Goal: Task Accomplishment & Management: Complete application form

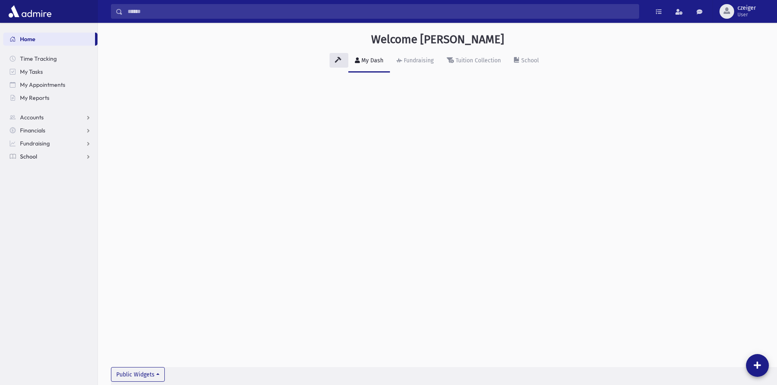
click at [47, 158] on link "School" at bounding box center [50, 156] width 94 height 13
click at [38, 186] on link "Attendance" at bounding box center [50, 182] width 94 height 13
click at [35, 198] on span "Entry" at bounding box center [38, 195] width 14 height 7
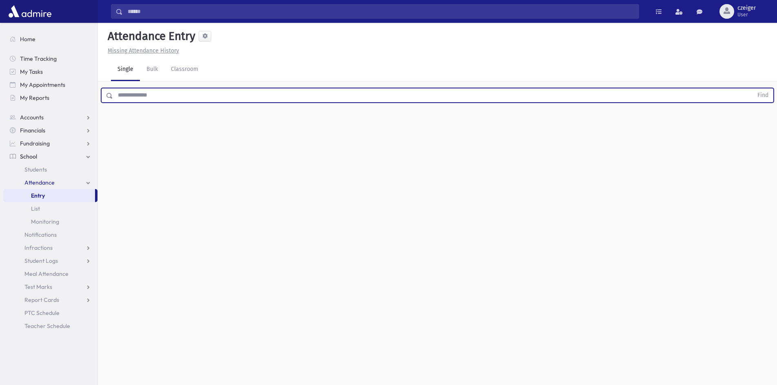
click at [240, 95] on input "text" at bounding box center [433, 95] width 640 height 15
click at [46, 193] on link "Entry" at bounding box center [49, 195] width 92 height 13
click at [131, 99] on input "text" at bounding box center [433, 95] width 640 height 15
click at [752, 88] on button "Find" at bounding box center [762, 95] width 21 height 14
type input "*"
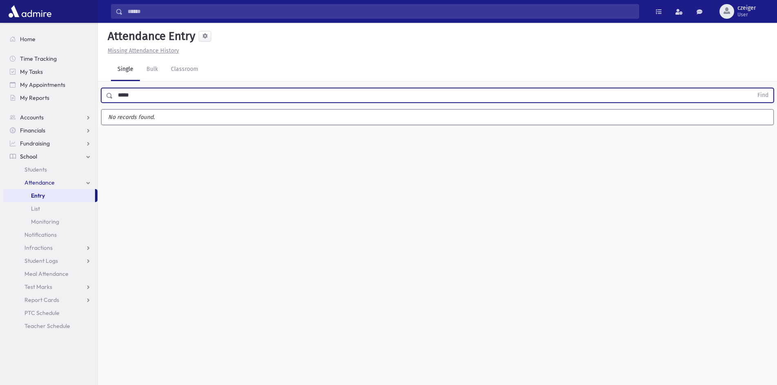
click at [752, 88] on button "Find" at bounding box center [762, 95] width 21 height 14
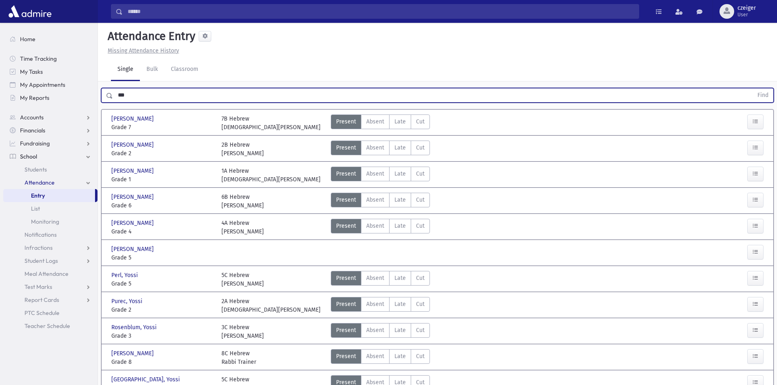
click at [752, 88] on button "Find" at bounding box center [762, 95] width 21 height 14
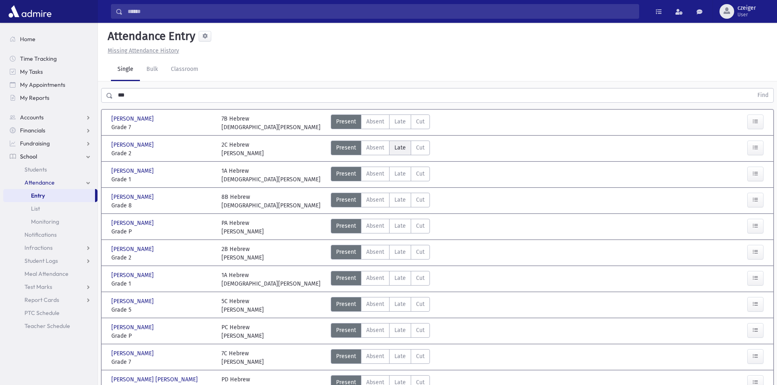
click at [398, 152] on label "Late Late" at bounding box center [400, 148] width 22 height 15
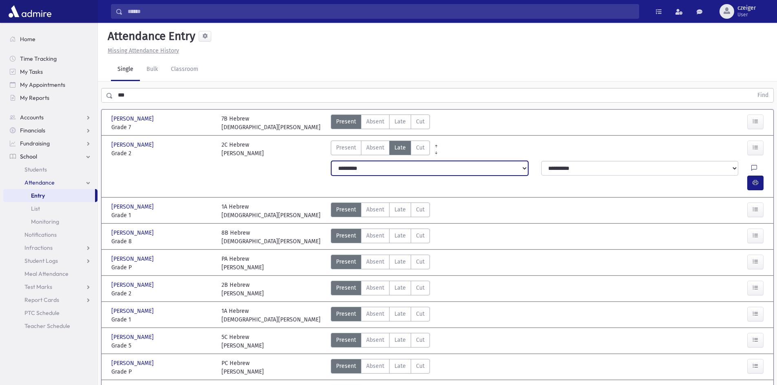
click at [519, 168] on select "**********" at bounding box center [429, 168] width 197 height 15
click at [760, 176] on button "button" at bounding box center [755, 183] width 16 height 15
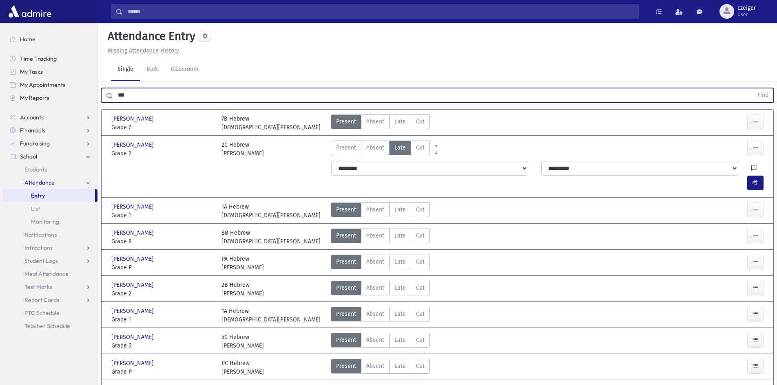
drag, startPoint x: 165, startPoint y: 97, endPoint x: 100, endPoint y: 95, distance: 64.9
click at [100, 95] on div "*** Find" at bounding box center [437, 94] width 679 height 24
click at [752, 88] on button "Find" at bounding box center [762, 95] width 21 height 14
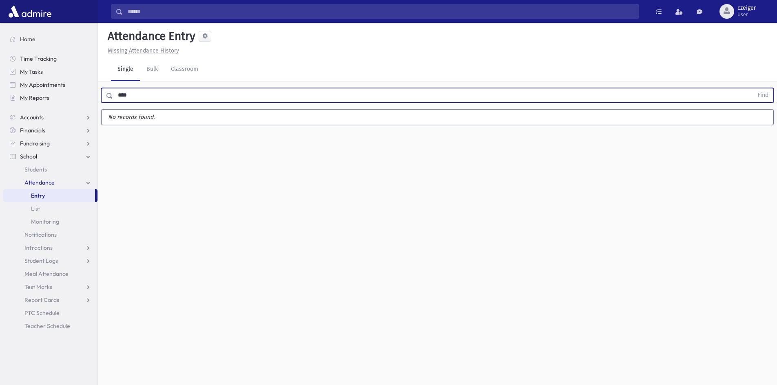
click at [752, 88] on button "Find" at bounding box center [762, 95] width 21 height 14
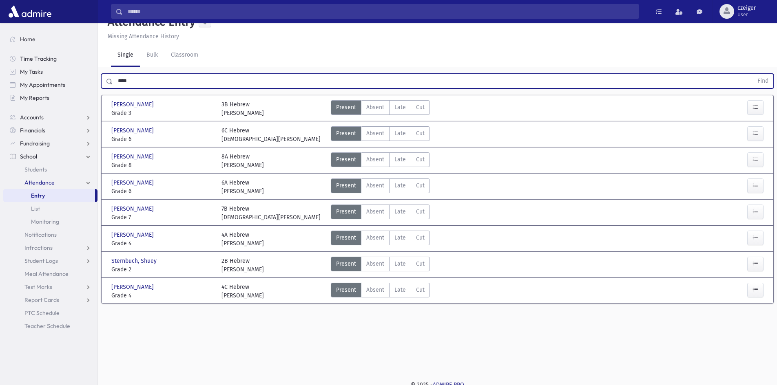
scroll to position [18, 0]
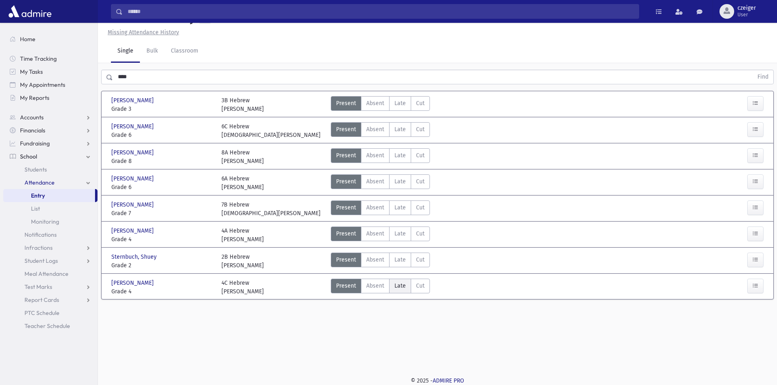
click at [403, 285] on span "Late" at bounding box center [399, 286] width 11 height 9
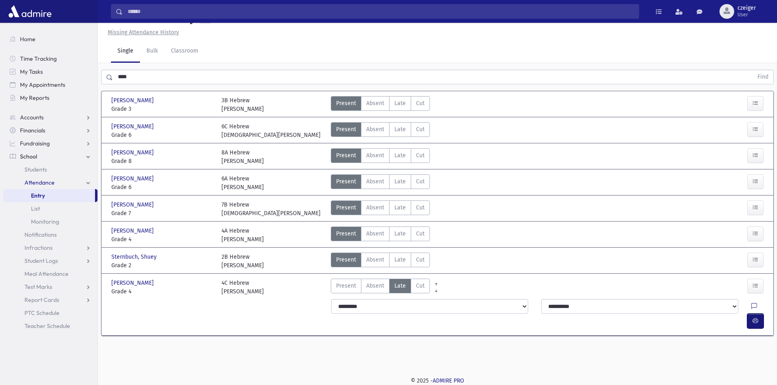
click at [753, 318] on icon "button" at bounding box center [755, 321] width 6 height 7
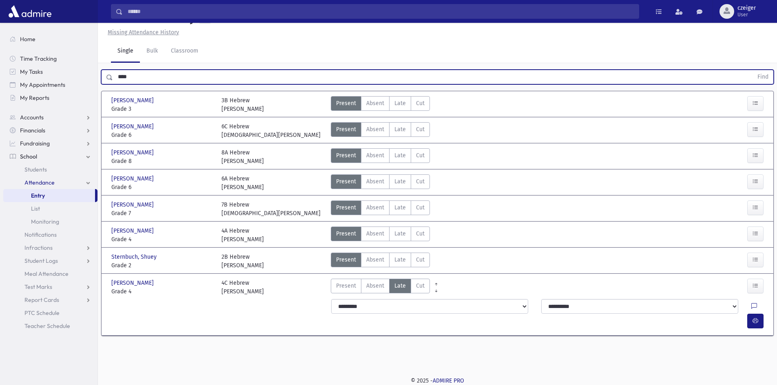
drag, startPoint x: 141, startPoint y: 79, endPoint x: 110, endPoint y: 83, distance: 30.3
click at [110, 83] on div "**** Find" at bounding box center [437, 77] width 672 height 15
click at [136, 79] on input "****" at bounding box center [433, 77] width 640 height 15
drag, startPoint x: 136, startPoint y: 79, endPoint x: 113, endPoint y: 79, distance: 22.4
click at [113, 79] on input "****" at bounding box center [433, 77] width 640 height 15
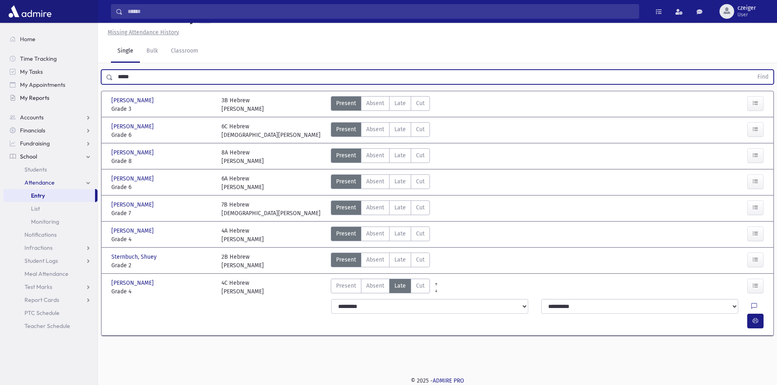
click at [752, 70] on button "Find" at bounding box center [762, 77] width 21 height 14
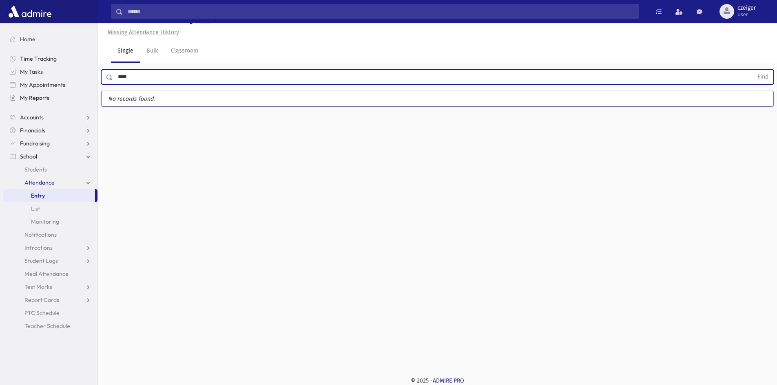
click at [752, 70] on button "Find" at bounding box center [762, 77] width 21 height 14
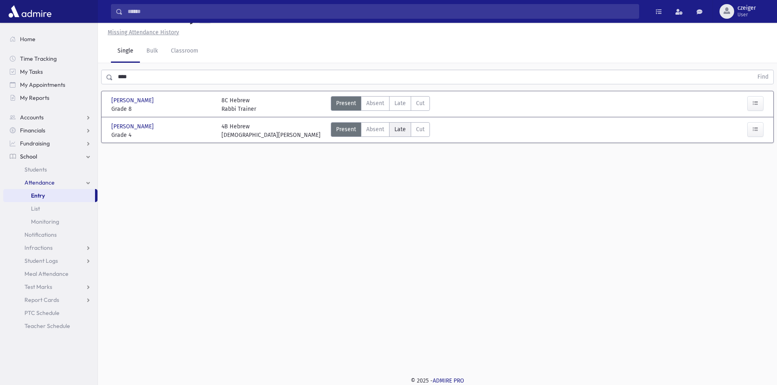
click at [403, 133] on span "Late" at bounding box center [399, 129] width 11 height 9
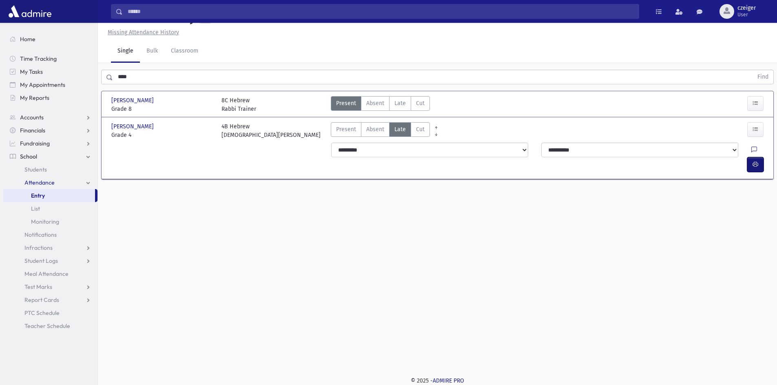
click at [755, 161] on icon "button" at bounding box center [755, 164] width 6 height 7
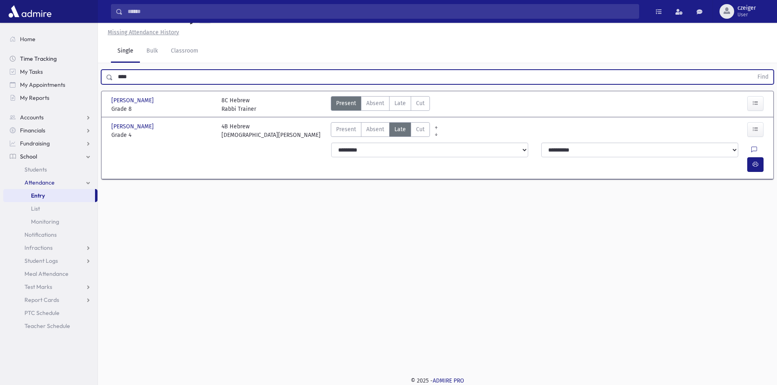
drag, startPoint x: 195, startPoint y: 72, endPoint x: 83, endPoint y: 63, distance: 112.9
click at [86, 64] on div "Search Results All Accounts" at bounding box center [388, 184] width 777 height 404
click at [752, 70] on button "Find" at bounding box center [762, 77] width 21 height 14
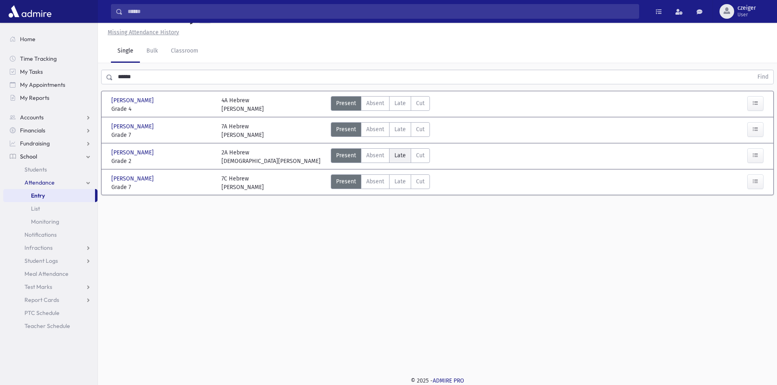
click at [401, 156] on span "Late" at bounding box center [399, 155] width 11 height 9
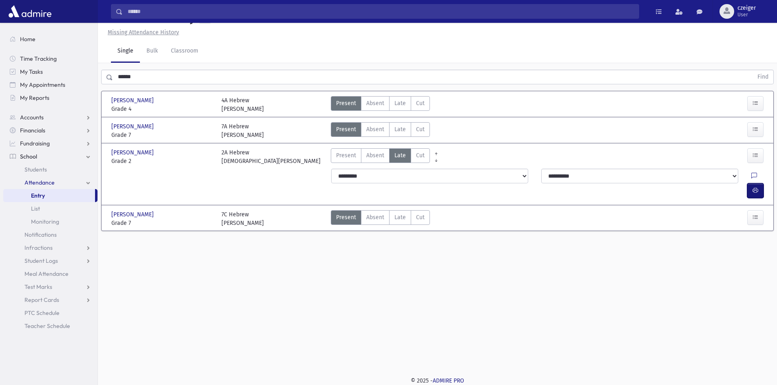
click at [759, 183] on button "button" at bounding box center [755, 190] width 16 height 15
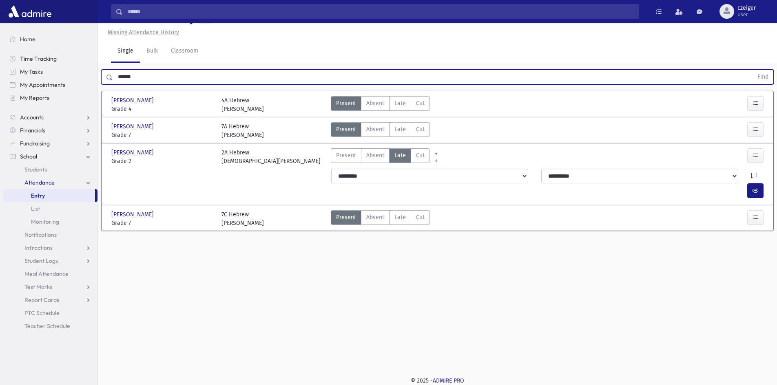
drag, startPoint x: 138, startPoint y: 74, endPoint x: 105, endPoint y: 68, distance: 33.1
click at [105, 68] on div "****** Find" at bounding box center [437, 75] width 679 height 24
click at [752, 70] on button "Find" at bounding box center [762, 77] width 21 height 14
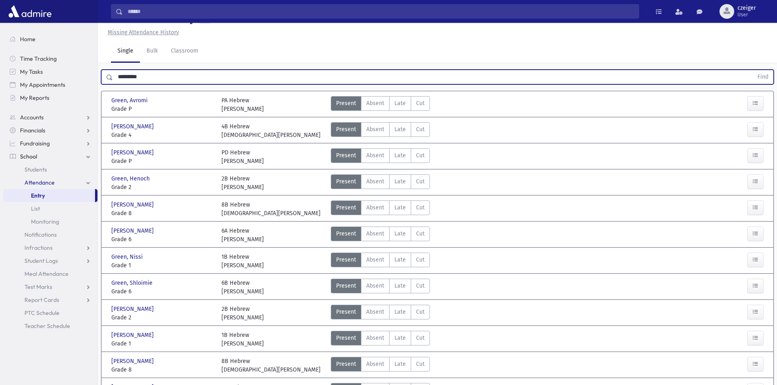
click at [752, 70] on button "Find" at bounding box center [762, 77] width 21 height 14
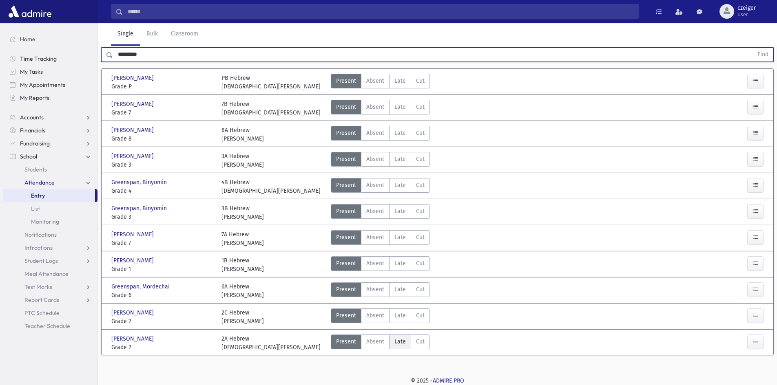
click at [391, 338] on label "Late Late" at bounding box center [400, 342] width 22 height 15
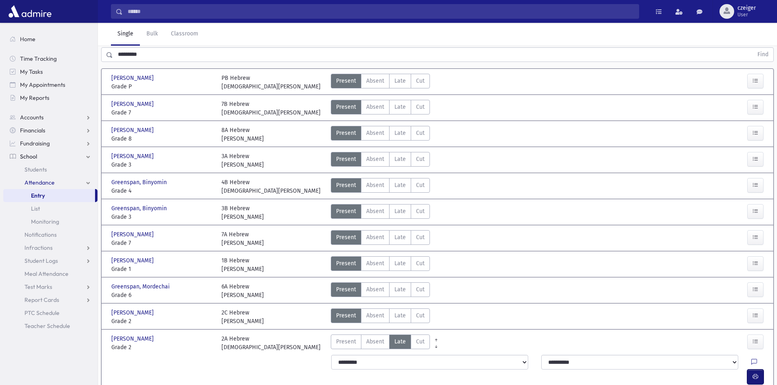
click at [752, 373] on span "button" at bounding box center [755, 376] width 6 height 7
drag, startPoint x: 201, startPoint y: 46, endPoint x: 135, endPoint y: 53, distance: 66.5
click at [135, 53] on div "Attendance Entry Missing Attendance History Single Bulk Classroom ********* Fin…" at bounding box center [437, 193] width 679 height 422
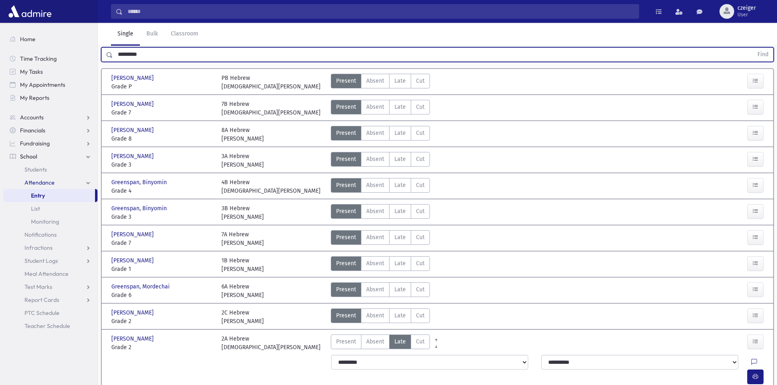
drag, startPoint x: 154, startPoint y: 58, endPoint x: 78, endPoint y: 9, distance: 90.1
click at [85, 46] on div "Search Results All Accounts" at bounding box center [388, 190] width 777 height 463
click at [752, 48] on button "Find" at bounding box center [762, 55] width 21 height 14
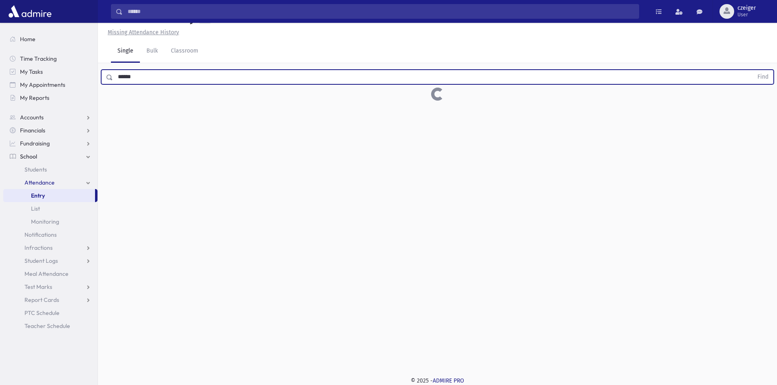
scroll to position [18, 0]
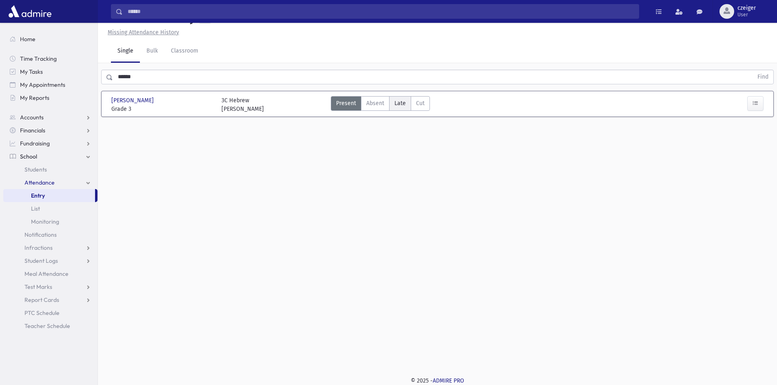
click at [402, 101] on span "Late" at bounding box center [399, 103] width 11 height 9
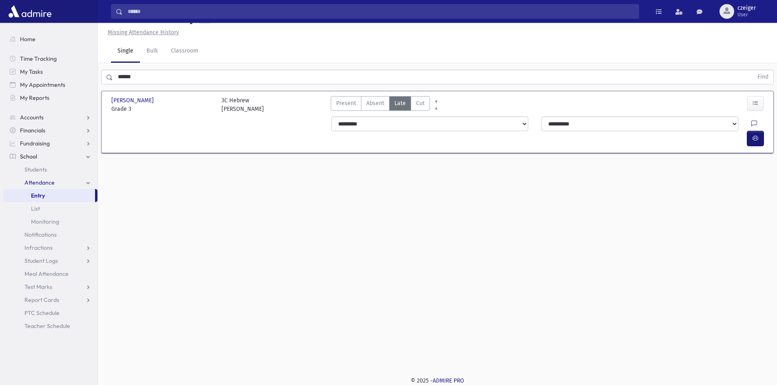
click at [760, 131] on button "button" at bounding box center [755, 138] width 16 height 15
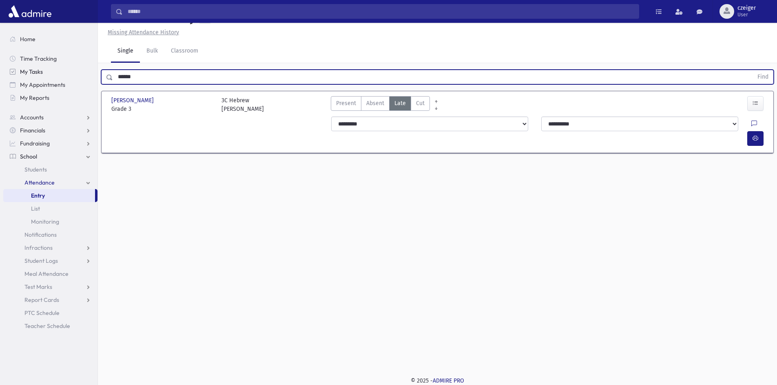
drag, startPoint x: 147, startPoint y: 78, endPoint x: 46, endPoint y: 77, distance: 100.7
click at [46, 77] on div "Search Results All Accounts" at bounding box center [388, 184] width 777 height 404
click at [752, 70] on button "Find" at bounding box center [762, 77] width 21 height 14
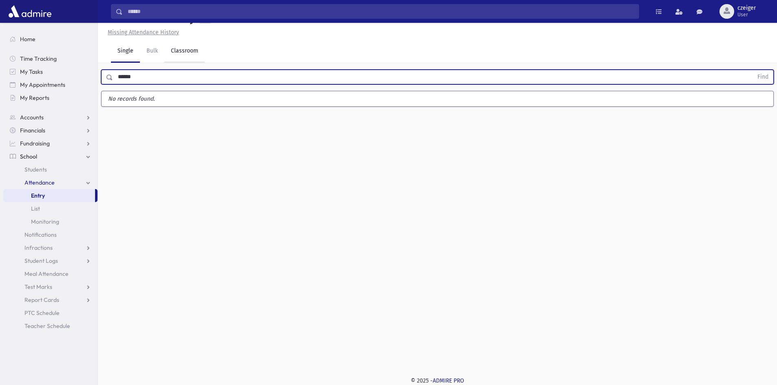
click at [752, 70] on button "Find" at bounding box center [762, 77] width 21 height 14
type input "******"
click at [752, 70] on button "Find" at bounding box center [762, 77] width 21 height 14
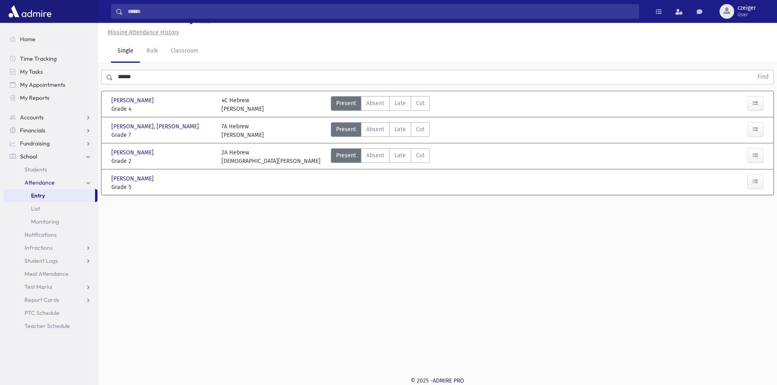
click at [283, 189] on div at bounding box center [272, 182] width 110 height 17
click at [323, 185] on div at bounding box center [272, 182] width 110 height 17
click at [141, 183] on span "Grade 5" at bounding box center [162, 187] width 102 height 9
click at [115, 179] on span "Nadoff, Yossi" at bounding box center [133, 178] width 44 height 9
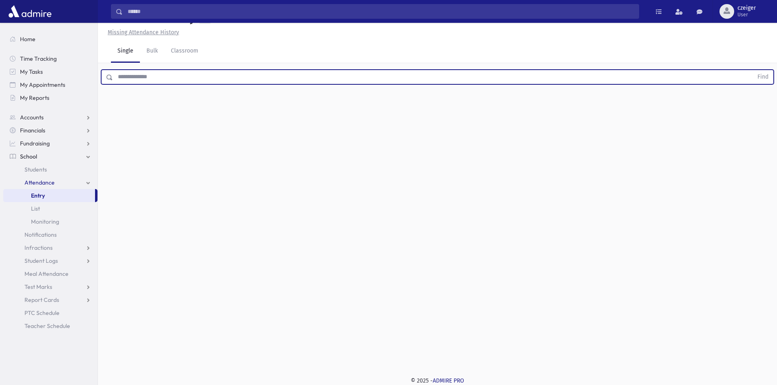
click at [156, 73] on input "text" at bounding box center [433, 77] width 640 height 15
click at [752, 70] on button "Find" at bounding box center [762, 77] width 21 height 14
type input "*****"
click at [752, 70] on button "Find" at bounding box center [762, 77] width 21 height 14
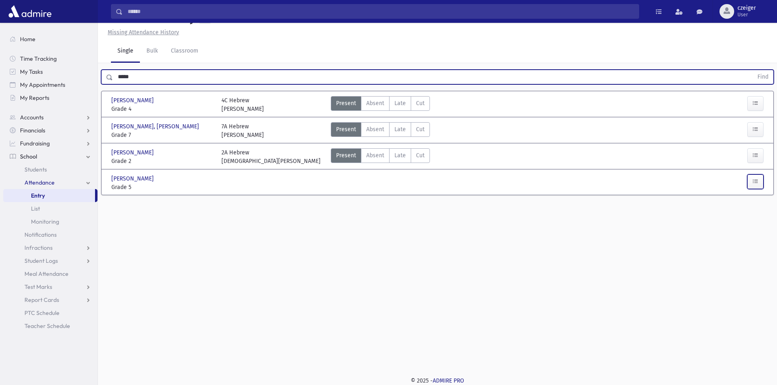
click at [753, 179] on icon "button" at bounding box center [755, 181] width 6 height 7
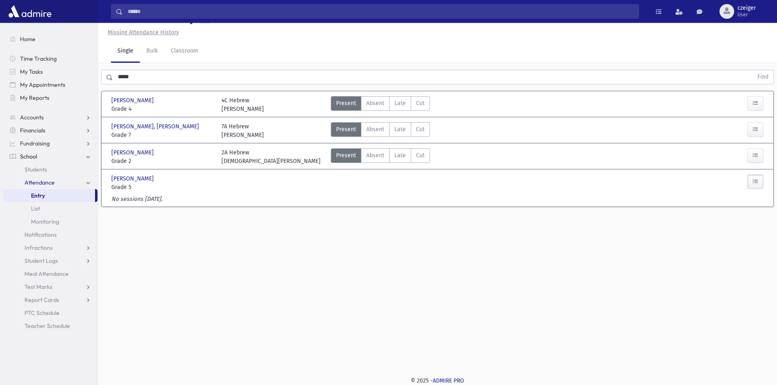
click at [753, 181] on icon "button" at bounding box center [755, 181] width 6 height 7
click at [754, 181] on icon "button" at bounding box center [755, 181] width 6 height 7
drag, startPoint x: 755, startPoint y: 182, endPoint x: 502, endPoint y: 316, distance: 285.9
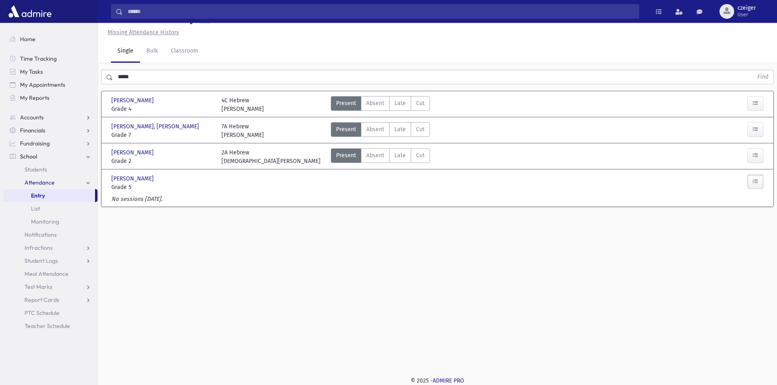
click at [502, 316] on div "Attendance Entry Missing Attendance History Single Bulk Classroom ***** Find Na…" at bounding box center [437, 185] width 679 height 362
click at [129, 176] on span "Nadoff, Yossi" at bounding box center [133, 178] width 44 height 9
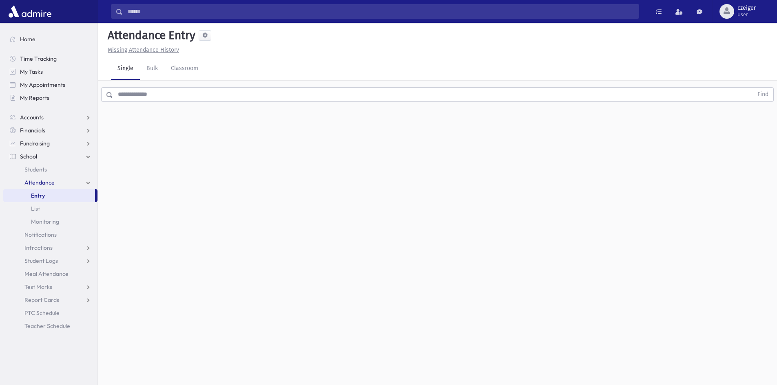
scroll to position [0, 0]
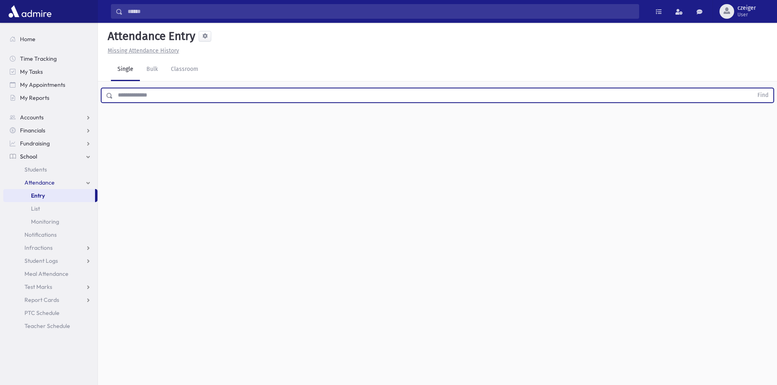
click at [155, 99] on input "text" at bounding box center [433, 95] width 640 height 15
click at [752, 88] on button "Find" at bounding box center [762, 95] width 21 height 14
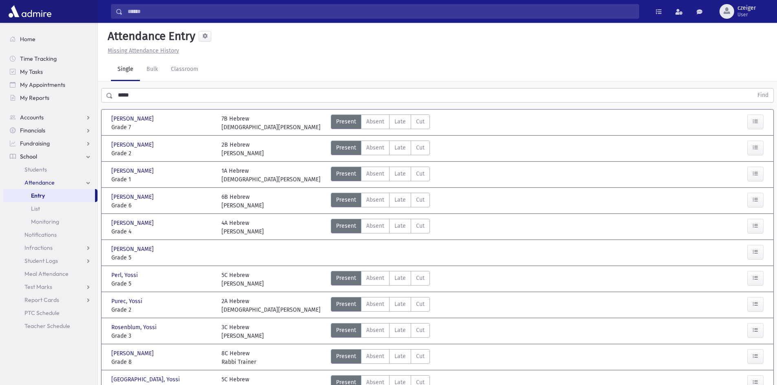
click at [157, 86] on div "***** Find" at bounding box center [437, 94] width 679 height 24
click at [353, 256] on div "Present P Absent Absent Late Late Cut Cut" at bounding box center [519, 253] width 385 height 17
drag, startPoint x: 159, startPoint y: 87, endPoint x: 100, endPoint y: 109, distance: 63.1
click at [100, 109] on div "***** Find Abrams, Yossi Abrams, Yossi Grade 7 Grade 7 7B Hebrew Rabbi Zwiebel …" at bounding box center [437, 258] width 679 height 352
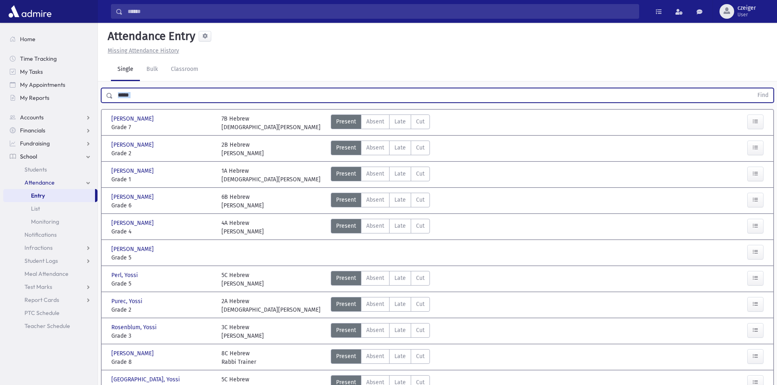
click at [207, 99] on input "*****" at bounding box center [433, 95] width 640 height 15
drag, startPoint x: 207, startPoint y: 99, endPoint x: 177, endPoint y: 99, distance: 30.2
click at [177, 99] on input "*****" at bounding box center [433, 95] width 640 height 15
click at [752, 88] on button "Find" at bounding box center [762, 95] width 21 height 14
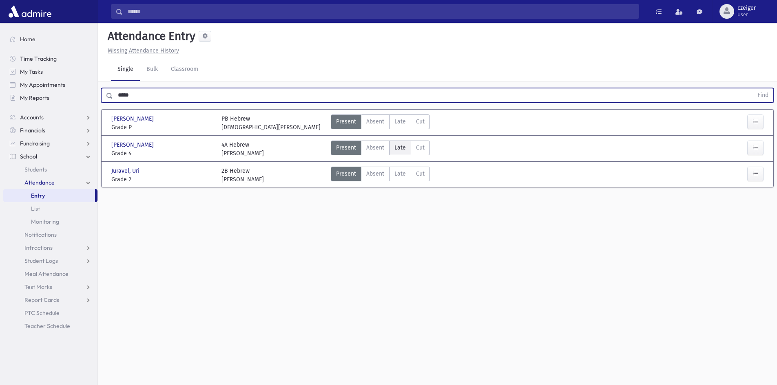
click at [396, 147] on span "Late" at bounding box center [399, 148] width 11 height 9
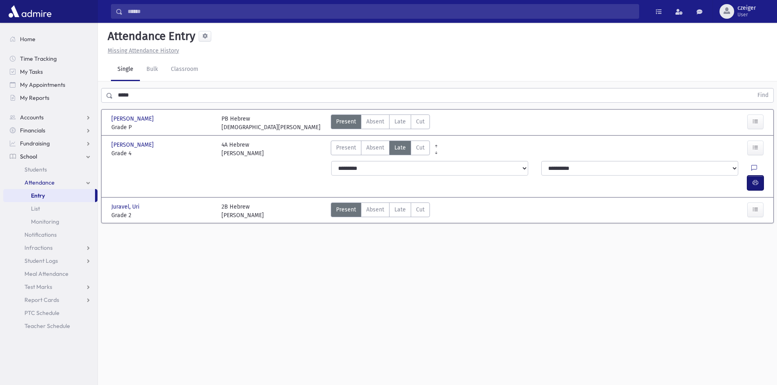
click at [749, 176] on button "button" at bounding box center [755, 183] width 16 height 15
drag, startPoint x: 153, startPoint y: 87, endPoint x: 120, endPoint y: 98, distance: 35.3
click at [120, 98] on div "***** Find" at bounding box center [437, 94] width 679 height 24
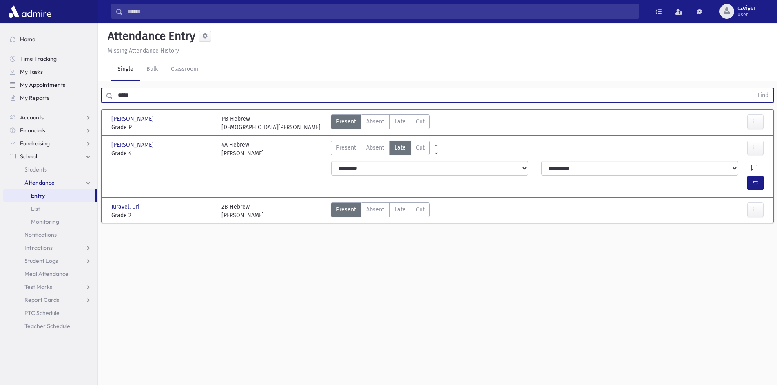
drag, startPoint x: 142, startPoint y: 95, endPoint x: 45, endPoint y: 91, distance: 97.1
click at [45, 91] on div "Search Results All Accounts" at bounding box center [388, 202] width 777 height 404
type input "******"
click at [752, 88] on button "Find" at bounding box center [762, 95] width 21 height 14
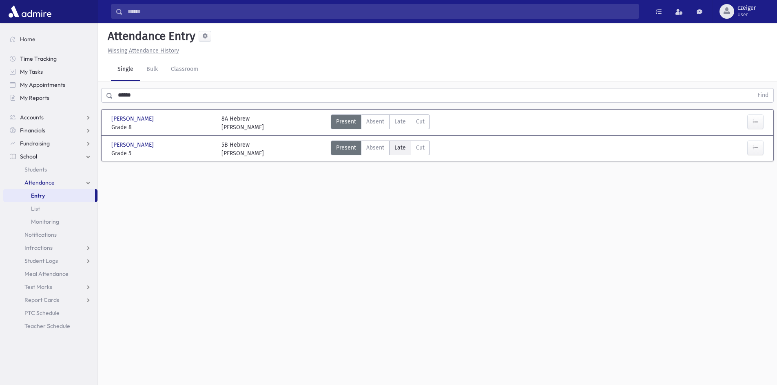
click at [396, 146] on span "Late" at bounding box center [399, 148] width 11 height 9
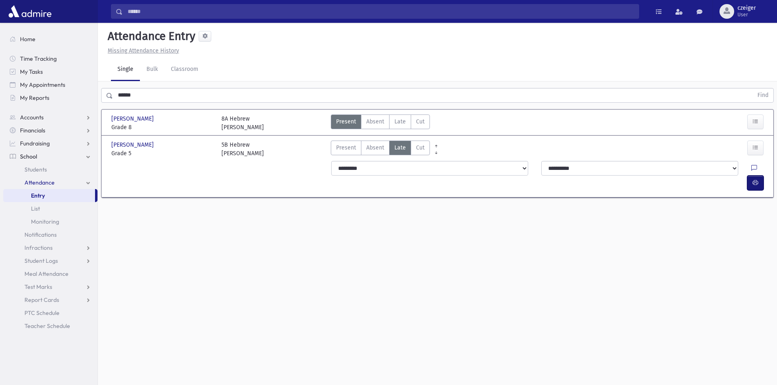
click at [759, 176] on button "button" at bounding box center [755, 183] width 16 height 15
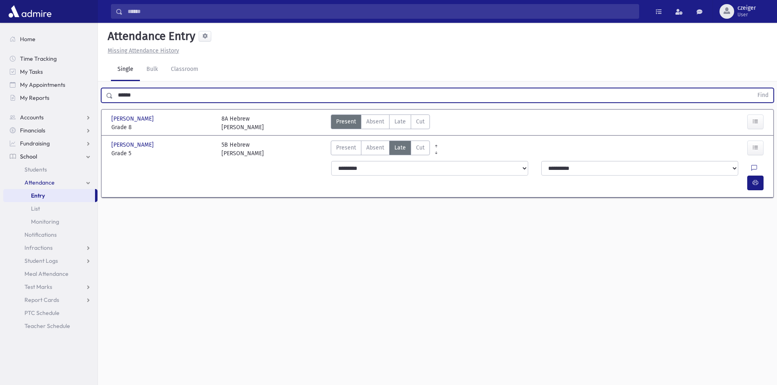
drag, startPoint x: 138, startPoint y: 93, endPoint x: 113, endPoint y: 97, distance: 25.5
click at [113, 97] on input "******" at bounding box center [433, 95] width 640 height 15
click at [752, 88] on button "Find" at bounding box center [762, 95] width 21 height 14
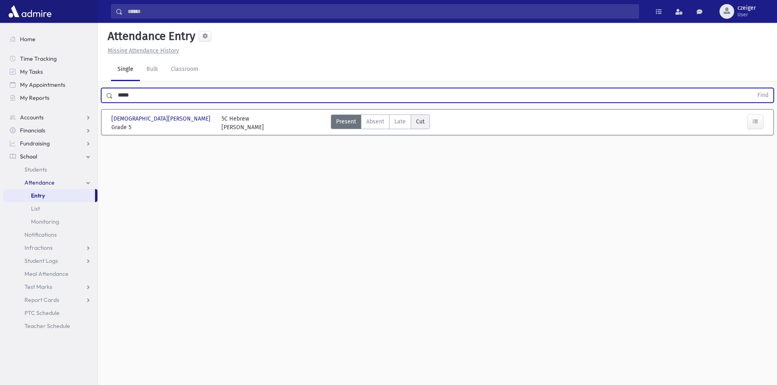
drag, startPoint x: 404, startPoint y: 122, endPoint x: 423, endPoint y: 122, distance: 19.2
click at [404, 122] on span "Late" at bounding box center [399, 121] width 11 height 9
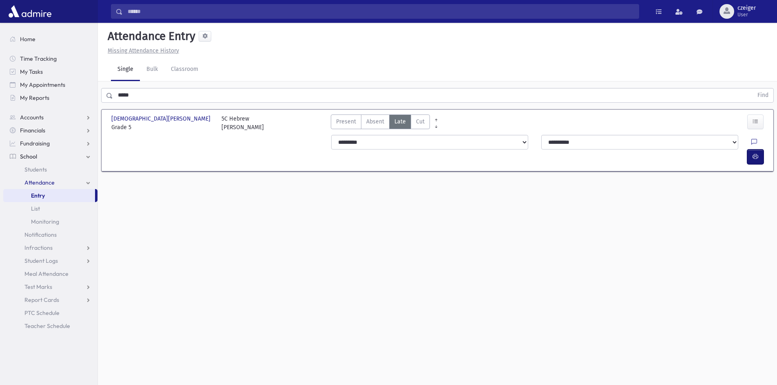
click at [759, 150] on button "button" at bounding box center [755, 157] width 16 height 15
click at [147, 103] on div "***** Find" at bounding box center [437, 94] width 679 height 24
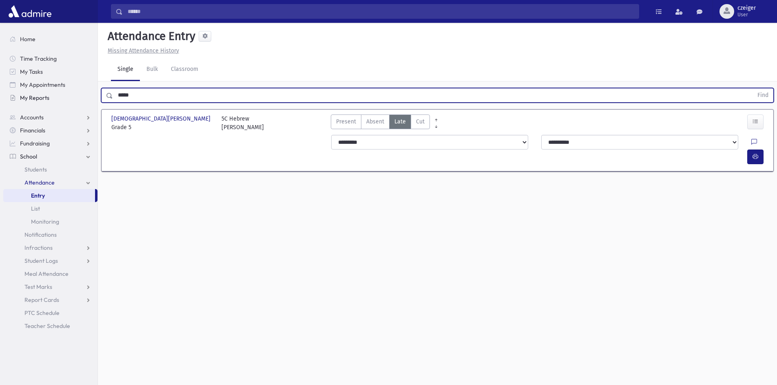
drag, startPoint x: 147, startPoint y: 99, endPoint x: 25, endPoint y: 98, distance: 121.9
click at [25, 98] on div "Search Results All Accounts" at bounding box center [388, 202] width 777 height 404
click at [752, 88] on button "Find" at bounding box center [762, 95] width 21 height 14
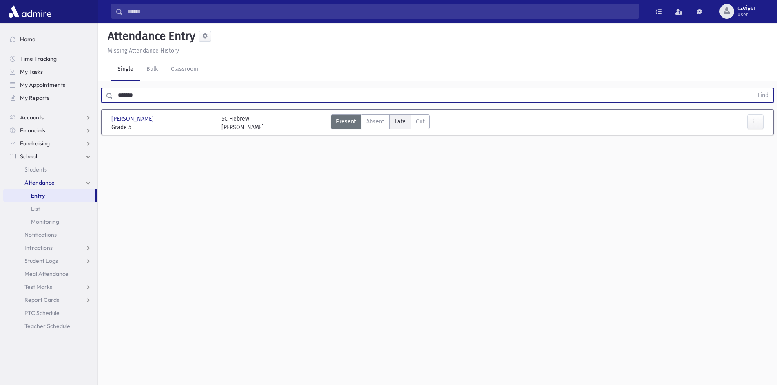
click at [394, 123] on span "Late" at bounding box center [399, 121] width 11 height 9
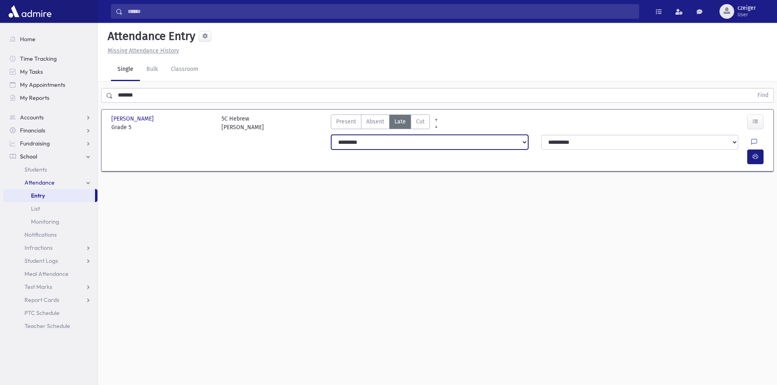
click at [515, 139] on select "**********" at bounding box center [429, 142] width 197 height 15
click at [331, 135] on select "**********" at bounding box center [429, 142] width 197 height 15
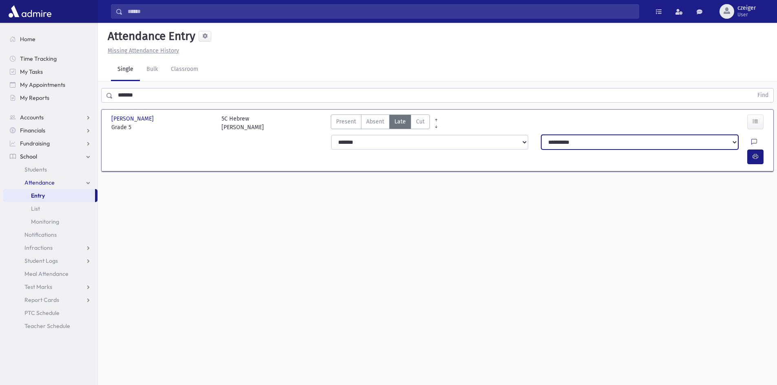
click at [587, 139] on select "**********" at bounding box center [639, 142] width 197 height 15
click at [541, 135] on select "**********" at bounding box center [639, 142] width 197 height 15
click at [755, 153] on icon "button" at bounding box center [755, 156] width 6 height 7
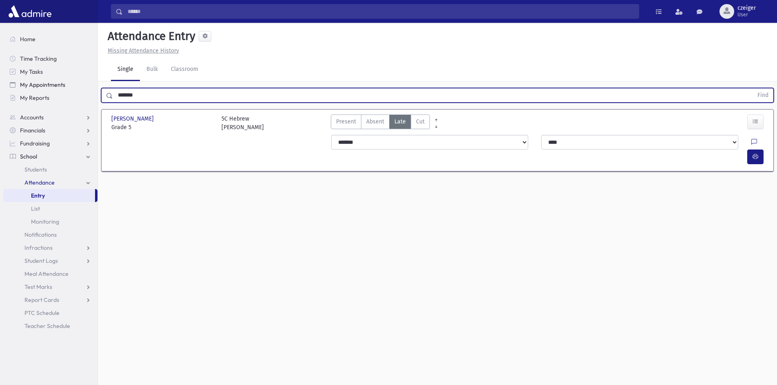
drag, startPoint x: 164, startPoint y: 90, endPoint x: 80, endPoint y: 88, distance: 84.0
click at [82, 89] on div "Search Results All Accounts" at bounding box center [388, 202] width 777 height 404
click at [752, 88] on button "Find" at bounding box center [762, 95] width 21 height 14
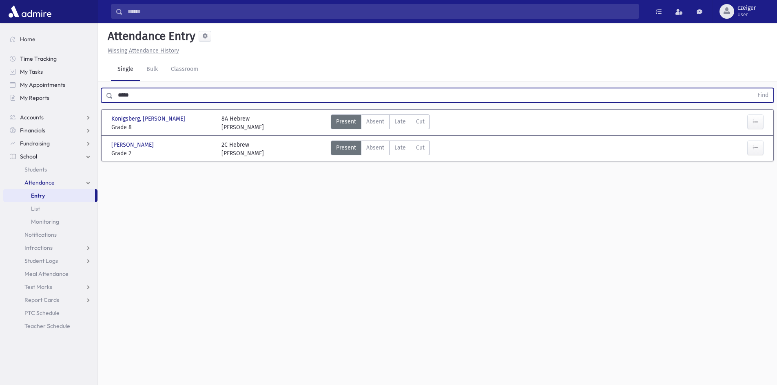
drag, startPoint x: 194, startPoint y: 97, endPoint x: 171, endPoint y: 81, distance: 27.6
click at [101, 97] on div "***** Find" at bounding box center [437, 94] width 679 height 24
click at [752, 88] on button "Find" at bounding box center [762, 95] width 21 height 14
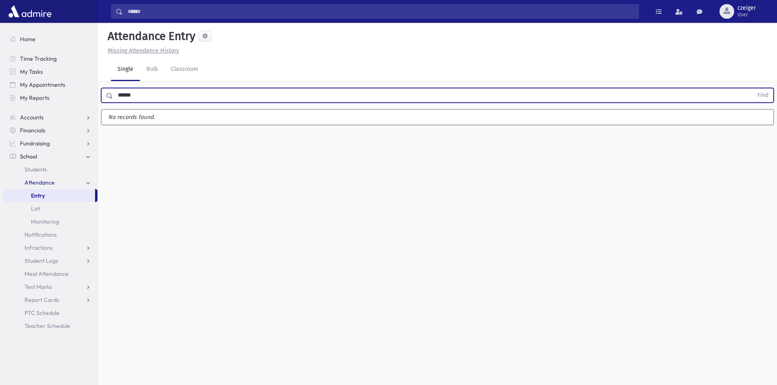
click at [752, 88] on button "Find" at bounding box center [762, 95] width 21 height 14
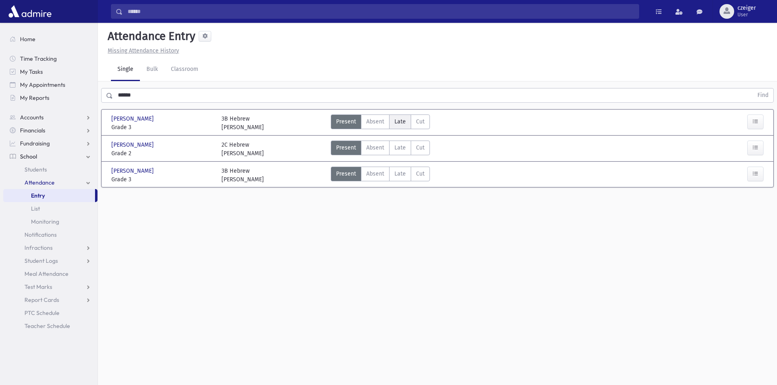
click at [398, 124] on span "Late" at bounding box center [399, 121] width 11 height 9
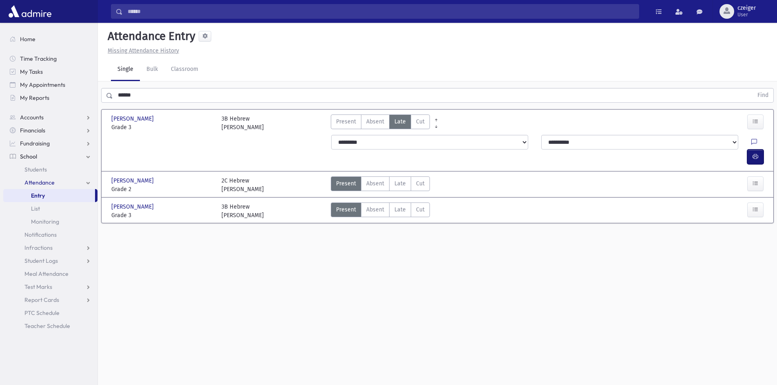
click at [751, 150] on button "button" at bounding box center [755, 157] width 16 height 15
drag, startPoint x: 203, startPoint y: 86, endPoint x: 153, endPoint y: 94, distance: 50.7
click at [153, 94] on div "****** Find" at bounding box center [437, 94] width 679 height 24
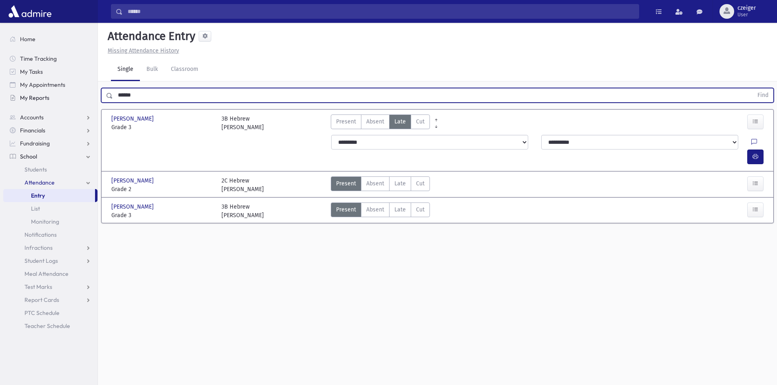
drag, startPoint x: 153, startPoint y: 94, endPoint x: 40, endPoint y: 95, distance: 113.7
click at [40, 95] on div "Search Results All Accounts" at bounding box center [388, 202] width 777 height 404
click at [752, 88] on button "Find" at bounding box center [762, 95] width 21 height 14
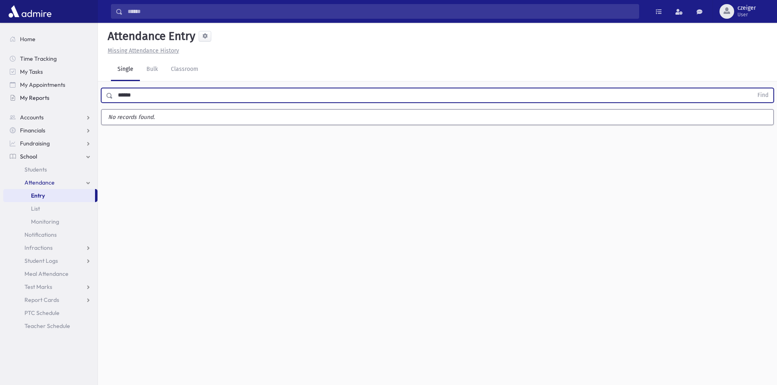
click at [752, 88] on button "Find" at bounding box center [762, 95] width 21 height 14
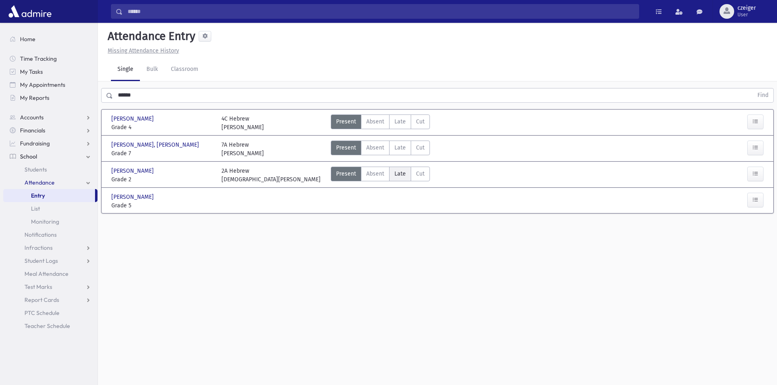
click at [389, 170] on label "Late Late" at bounding box center [400, 174] width 22 height 15
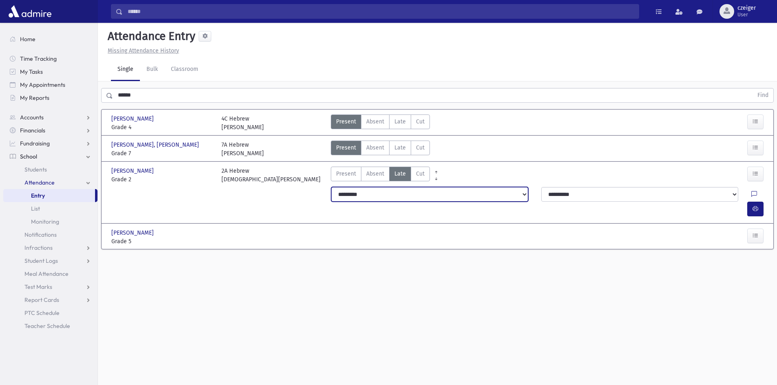
click at [461, 194] on select "**********" at bounding box center [429, 194] width 197 height 15
click at [331, 187] on select "**********" at bounding box center [429, 194] width 197 height 15
click at [757, 202] on button "button" at bounding box center [755, 209] width 16 height 15
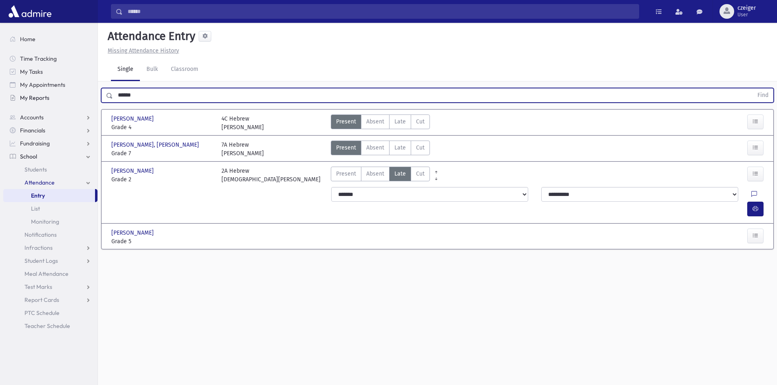
drag, startPoint x: 196, startPoint y: 99, endPoint x: 46, endPoint y: 49, distance: 158.1
click at [81, 92] on div "Search Results All Accounts" at bounding box center [388, 202] width 777 height 404
click at [752, 88] on button "Find" at bounding box center [762, 95] width 21 height 14
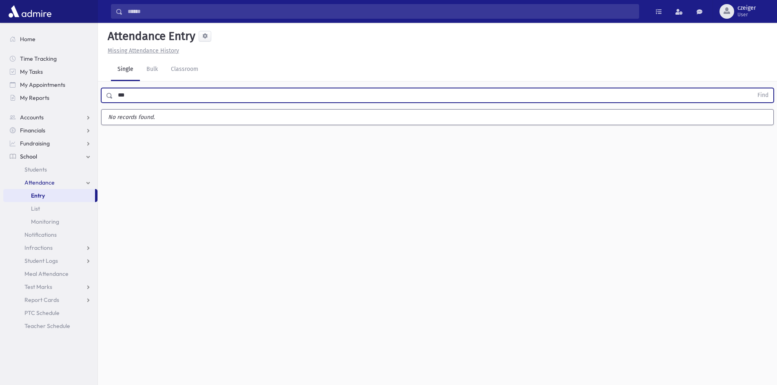
click at [752, 88] on button "Find" at bounding box center [762, 95] width 21 height 14
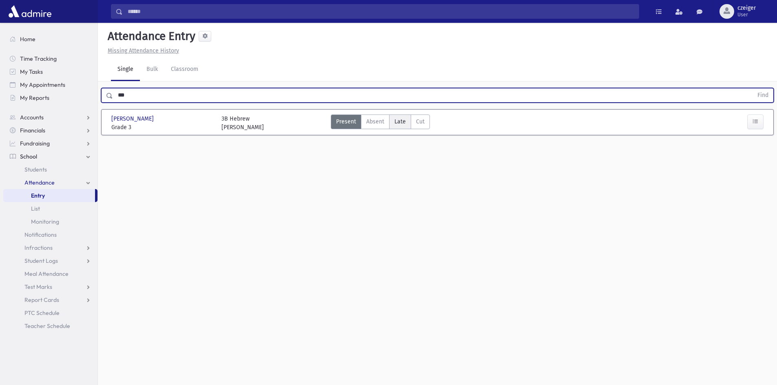
click at [402, 126] on span "Late" at bounding box center [399, 121] width 11 height 9
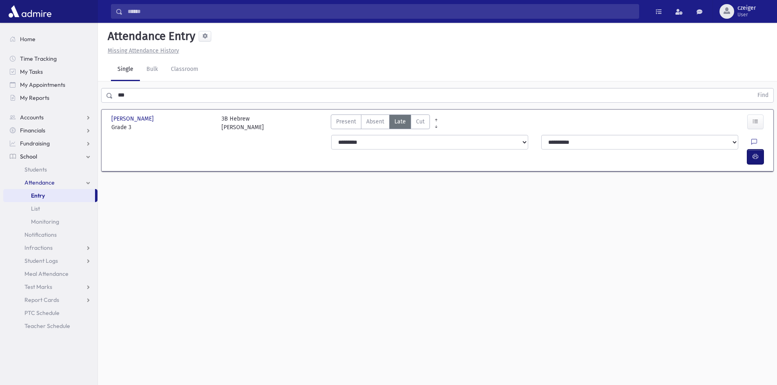
click at [751, 150] on button "button" at bounding box center [755, 157] width 16 height 15
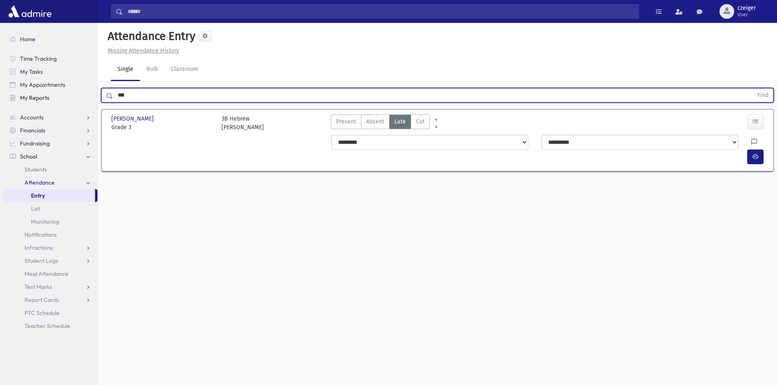
drag, startPoint x: 149, startPoint y: 91, endPoint x: 93, endPoint y: 102, distance: 57.2
click at [93, 102] on div "Search Results All Accounts" at bounding box center [388, 202] width 777 height 404
click at [752, 88] on button "Find" at bounding box center [762, 95] width 21 height 14
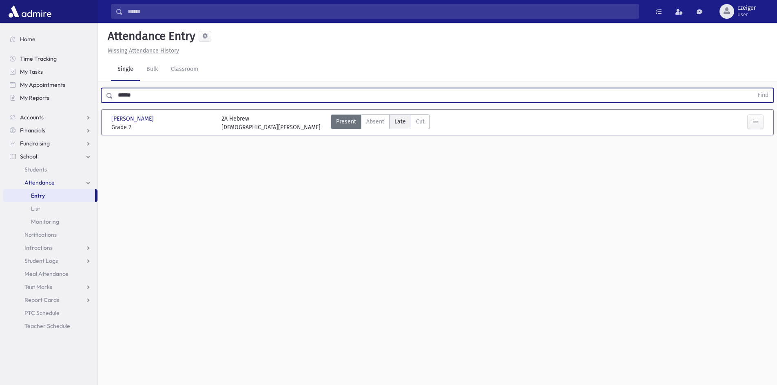
click at [405, 128] on label "Late Late" at bounding box center [400, 122] width 22 height 15
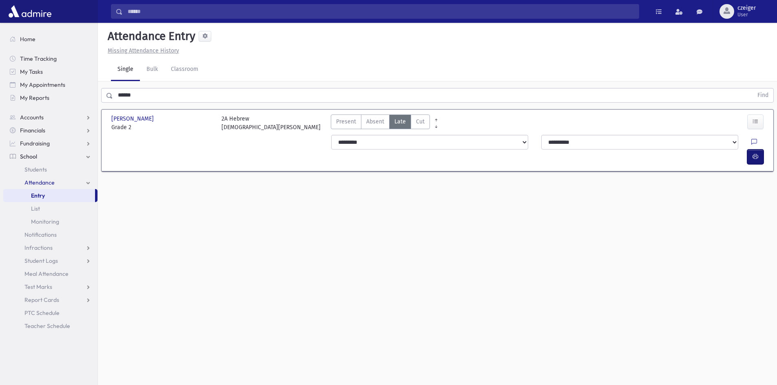
click at [757, 153] on icon "button" at bounding box center [755, 156] width 6 height 7
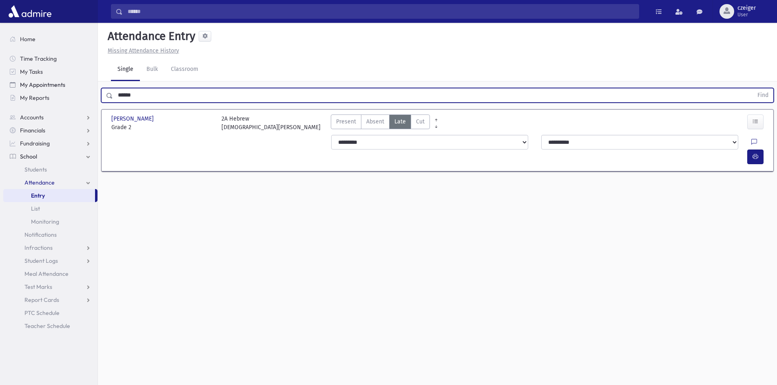
drag, startPoint x: 173, startPoint y: 96, endPoint x: 53, endPoint y: 80, distance: 121.3
click at [53, 80] on div "Search Results All Accounts" at bounding box center [388, 202] width 777 height 404
click at [752, 88] on button "Find" at bounding box center [762, 95] width 21 height 14
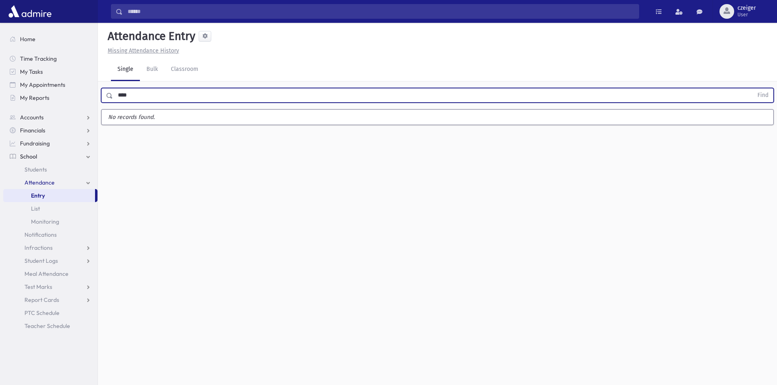
click at [752, 88] on button "Find" at bounding box center [762, 95] width 21 height 14
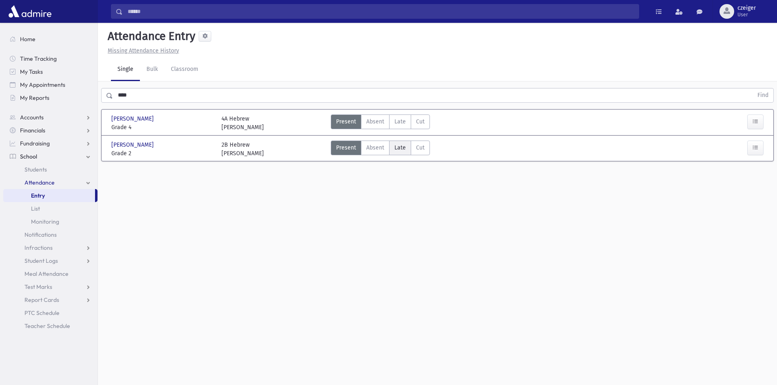
click at [397, 147] on span "Late" at bounding box center [399, 148] width 11 height 9
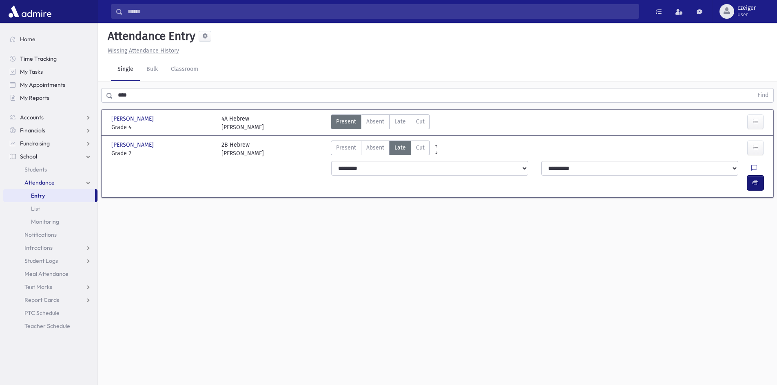
click at [755, 176] on button "button" at bounding box center [755, 183] width 16 height 15
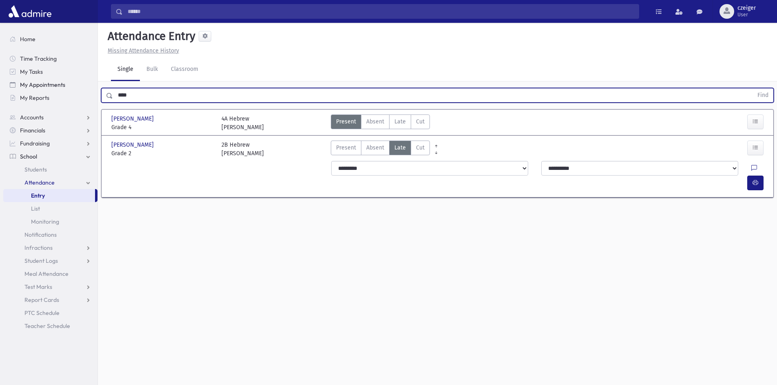
drag, startPoint x: 130, startPoint y: 98, endPoint x: 74, endPoint y: 91, distance: 56.8
click at [74, 91] on div "Search Results All Accounts" at bounding box center [388, 202] width 777 height 404
click at [752, 88] on button "Find" at bounding box center [762, 95] width 21 height 14
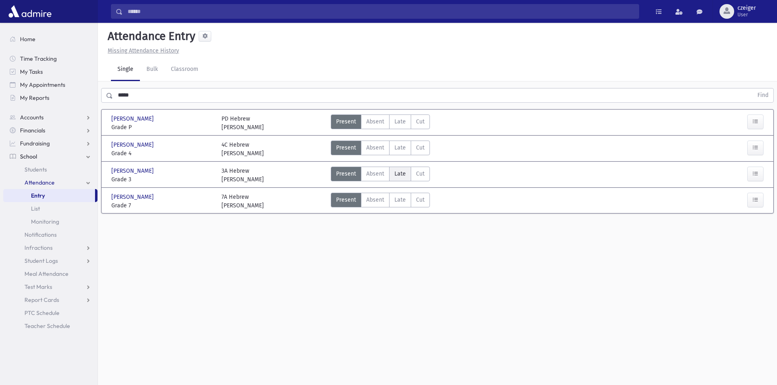
click at [391, 174] on label "Late Late" at bounding box center [400, 174] width 22 height 15
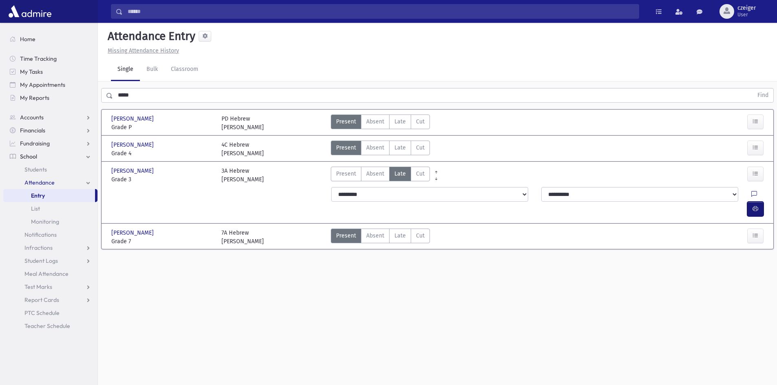
click at [752, 202] on button "button" at bounding box center [755, 209] width 16 height 15
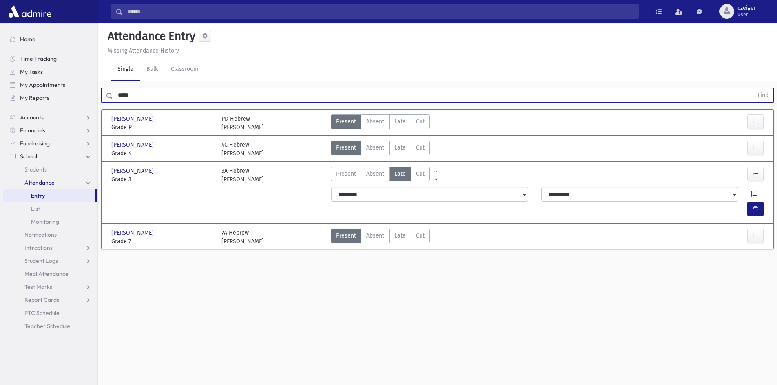
drag, startPoint x: 220, startPoint y: 97, endPoint x: 79, endPoint y: 108, distance: 141.4
click at [79, 108] on div "Search Results All Accounts" at bounding box center [388, 202] width 777 height 404
click at [752, 88] on button "Find" at bounding box center [762, 95] width 21 height 14
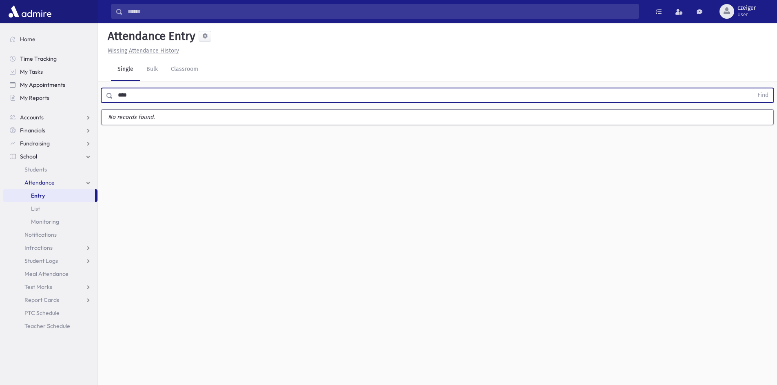
click at [752, 88] on button "Find" at bounding box center [762, 95] width 21 height 14
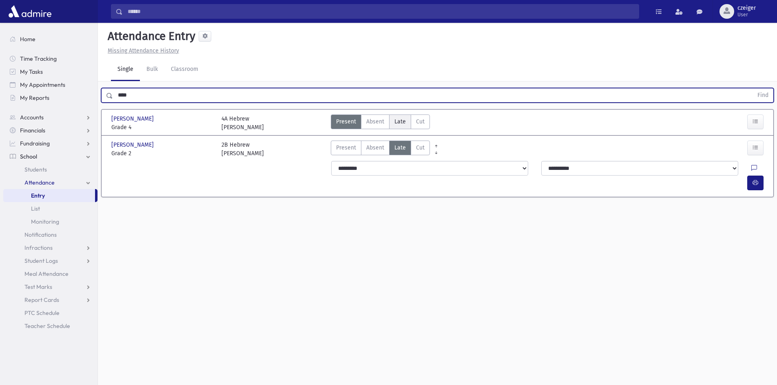
click at [397, 119] on span "Late" at bounding box center [399, 121] width 11 height 9
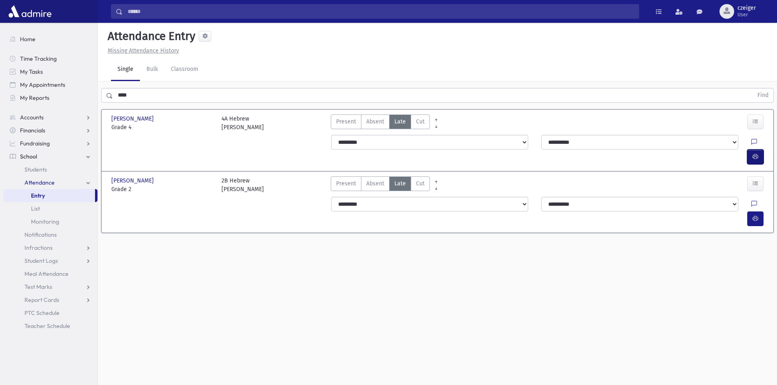
click at [760, 150] on button "button" at bounding box center [755, 157] width 16 height 15
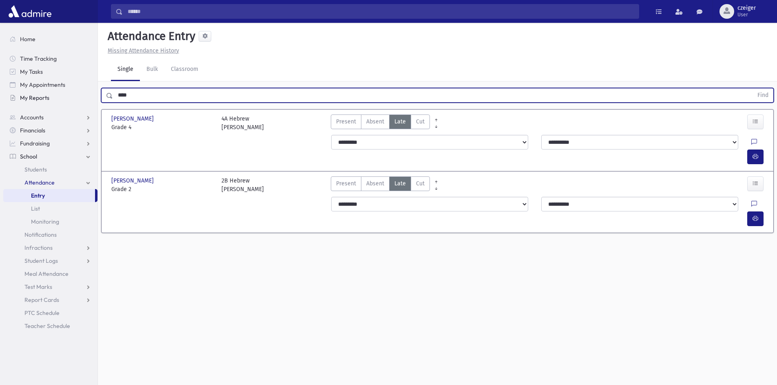
drag, startPoint x: 155, startPoint y: 100, endPoint x: 13, endPoint y: 101, distance: 142.7
click at [21, 101] on div "Search Results All Accounts" at bounding box center [388, 202] width 777 height 404
click at [752, 88] on button "Find" at bounding box center [762, 95] width 21 height 14
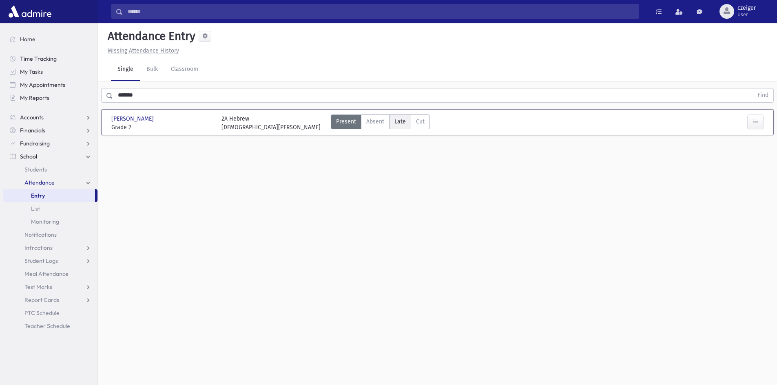
click at [399, 126] on span "Late" at bounding box center [399, 121] width 11 height 9
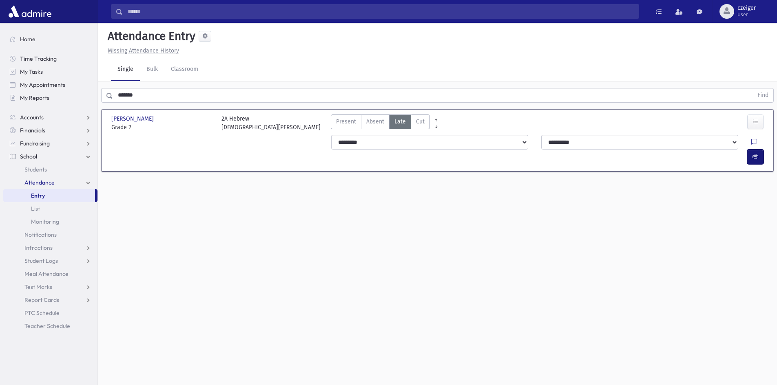
click at [752, 153] on icon "button" at bounding box center [755, 156] width 6 height 7
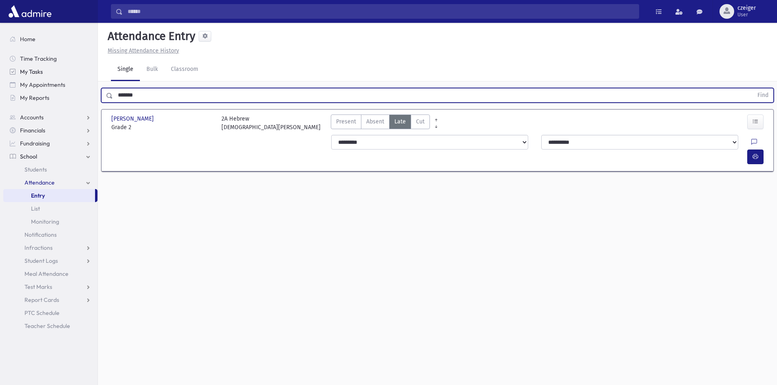
drag, startPoint x: 154, startPoint y: 95, endPoint x: 12, endPoint y: 65, distance: 145.3
click at [83, 97] on div "Search Results All Accounts" at bounding box center [388, 202] width 777 height 404
click at [752, 88] on button "Find" at bounding box center [762, 95] width 21 height 14
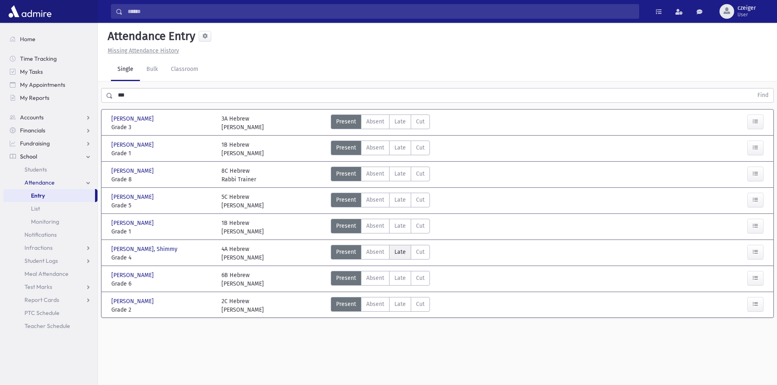
click at [394, 249] on span "Late" at bounding box center [399, 252] width 11 height 9
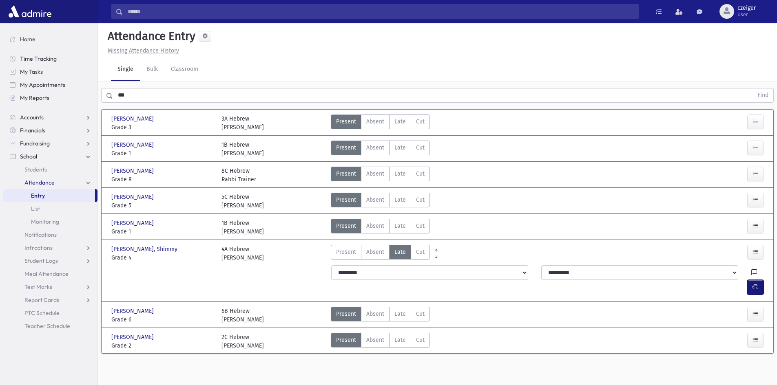
click at [753, 280] on button "button" at bounding box center [755, 287] width 16 height 15
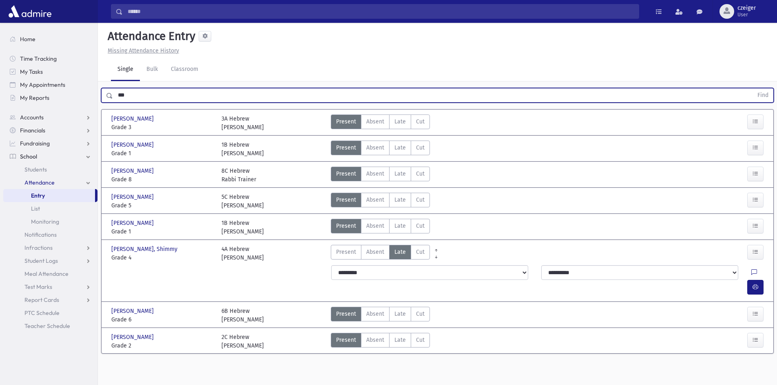
drag, startPoint x: 152, startPoint y: 88, endPoint x: 104, endPoint y: 98, distance: 49.2
click at [104, 98] on div "*** Find" at bounding box center [437, 95] width 672 height 15
click at [752, 88] on button "Find" at bounding box center [762, 95] width 21 height 14
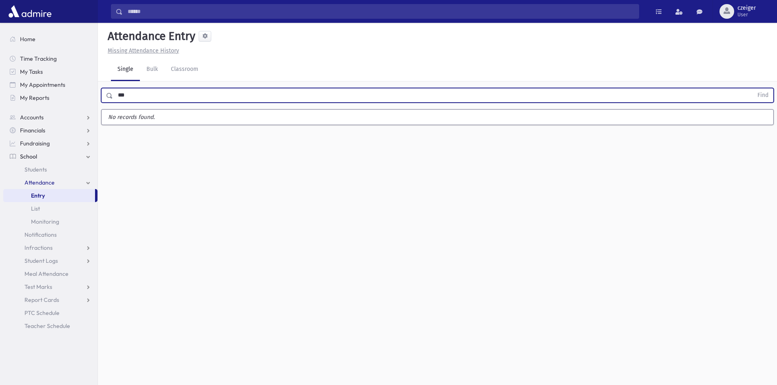
click at [752, 88] on button "Find" at bounding box center [762, 95] width 21 height 14
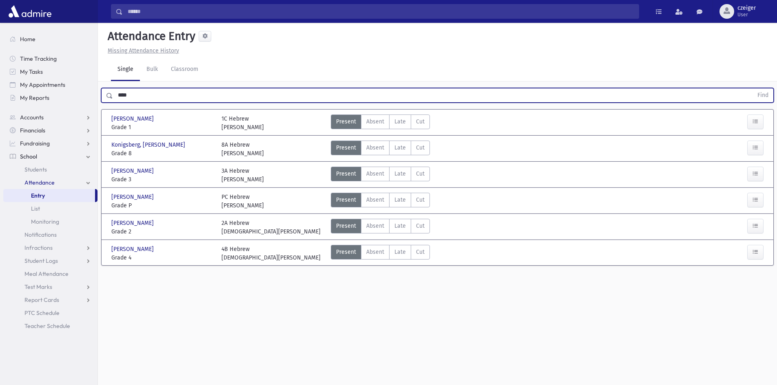
click at [752, 88] on button "Find" at bounding box center [762, 95] width 21 height 14
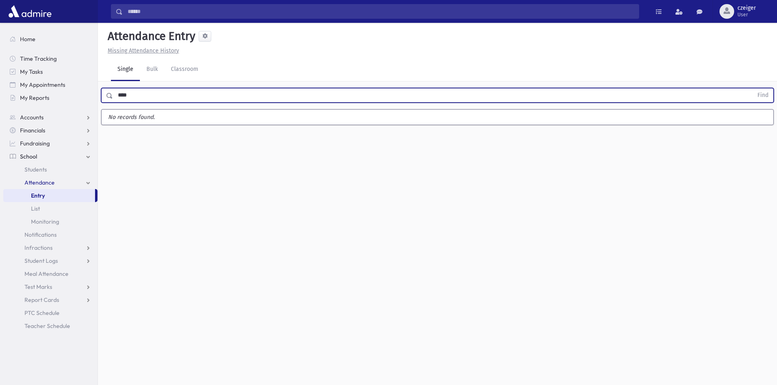
click at [752, 88] on button "Find" at bounding box center [762, 95] width 21 height 14
type input "*"
click at [752, 88] on button "Find" at bounding box center [762, 95] width 21 height 14
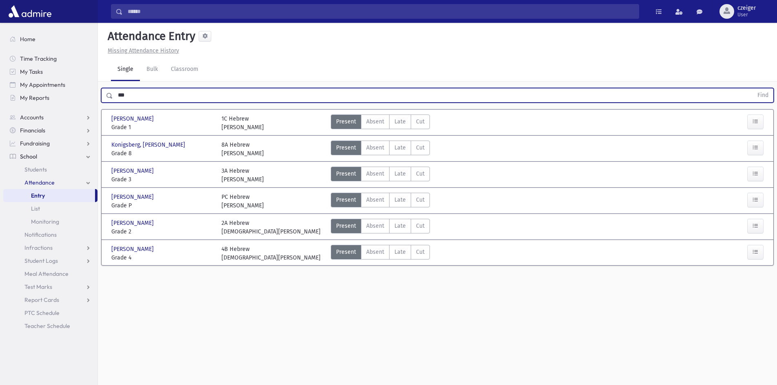
click at [752, 88] on button "Find" at bounding box center [762, 95] width 21 height 14
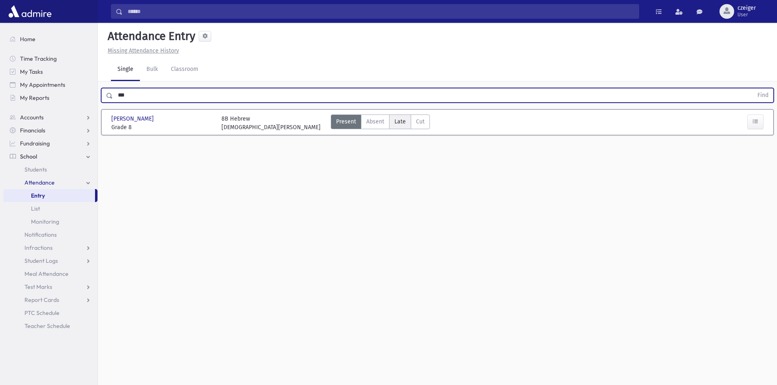
click at [404, 126] on label "Late Late" at bounding box center [400, 122] width 22 height 15
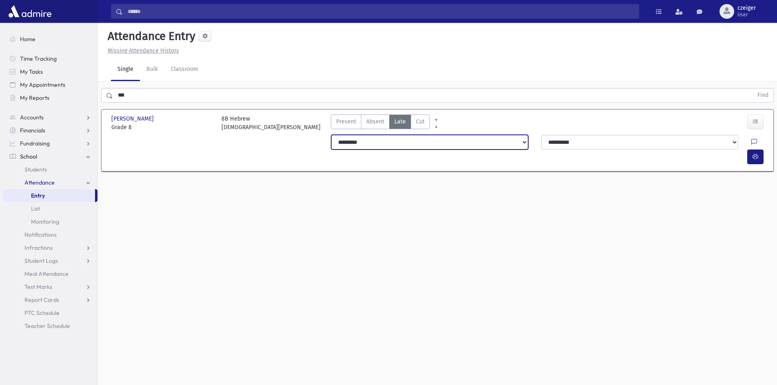
drag, startPoint x: 421, startPoint y: 141, endPoint x: 413, endPoint y: 146, distance: 9.7
click at [421, 141] on select "**********" at bounding box center [429, 142] width 197 height 15
click at [331, 135] on select "**********" at bounding box center [429, 142] width 197 height 15
click at [751, 150] on button "button" at bounding box center [755, 157] width 16 height 15
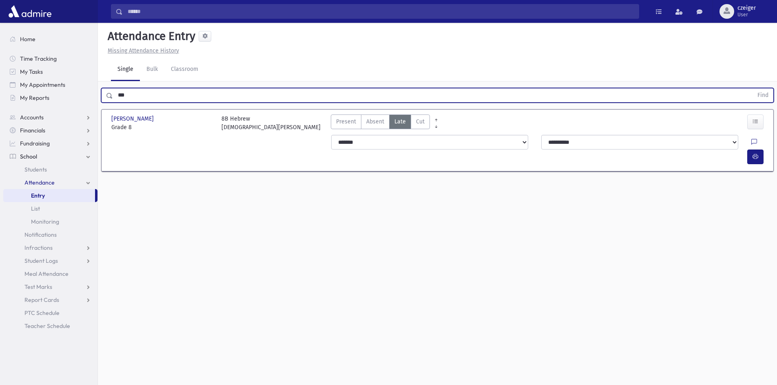
drag, startPoint x: 161, startPoint y: 95, endPoint x: 106, endPoint y: 113, distance: 58.8
click at [106, 113] on div "*** Find Aszknazy, Yisroel Aszknazy, Yisroel Grade 8 Grade 8 8B Hebrew Rabbi Po…" at bounding box center [437, 133] width 679 height 102
click at [752, 88] on button "Find" at bounding box center [762, 95] width 21 height 14
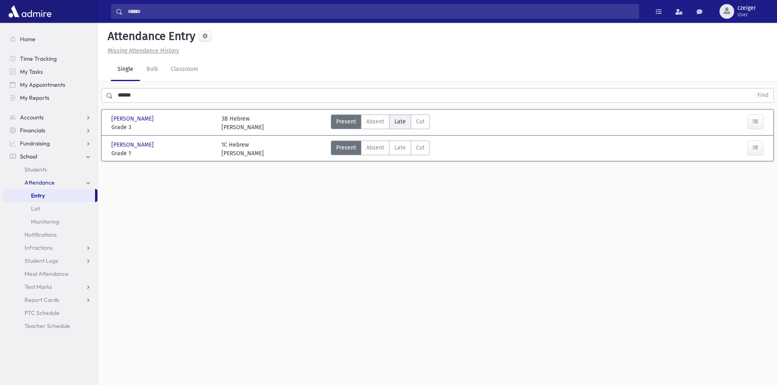
click at [398, 115] on label "Late Late" at bounding box center [400, 122] width 22 height 15
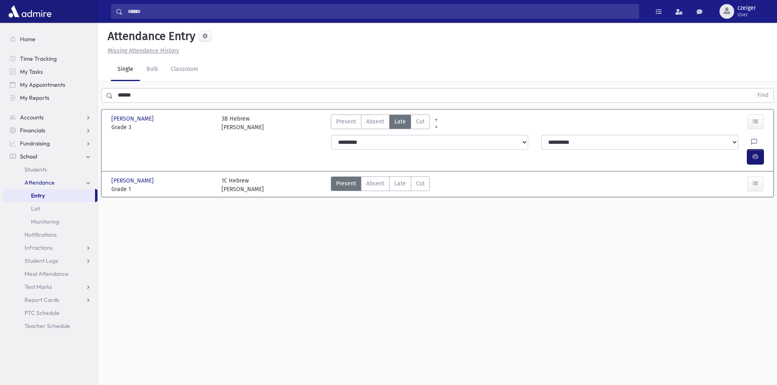
click at [758, 150] on button "button" at bounding box center [755, 157] width 16 height 15
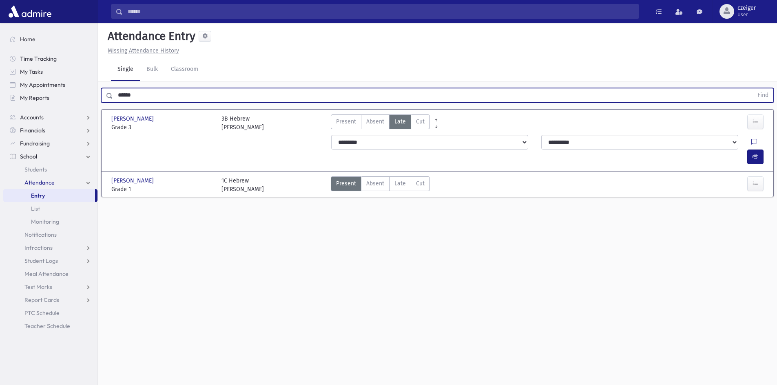
drag, startPoint x: 148, startPoint y: 91, endPoint x: 92, endPoint y: 107, distance: 58.4
click at [92, 107] on div "Search Results All Accounts" at bounding box center [388, 202] width 777 height 404
click at [752, 88] on button "Find" at bounding box center [762, 95] width 21 height 14
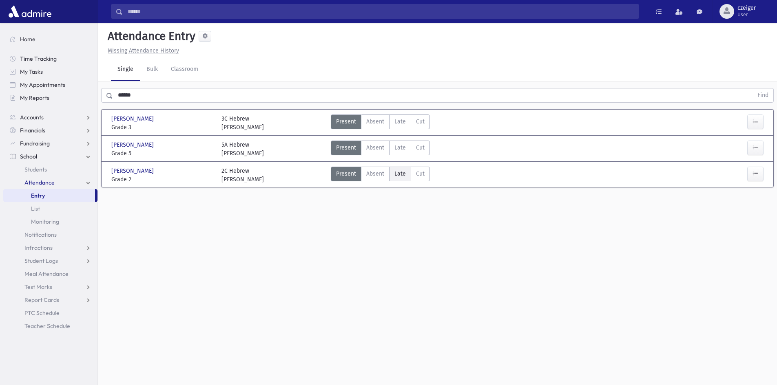
click at [400, 174] on span "Late" at bounding box center [399, 174] width 11 height 9
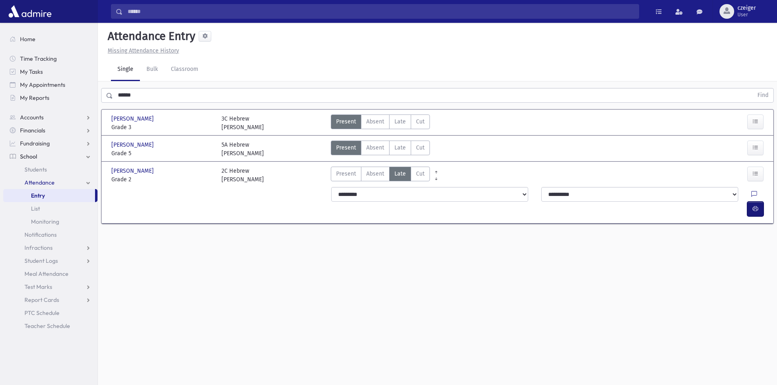
click at [757, 205] on span "button" at bounding box center [755, 208] width 6 height 7
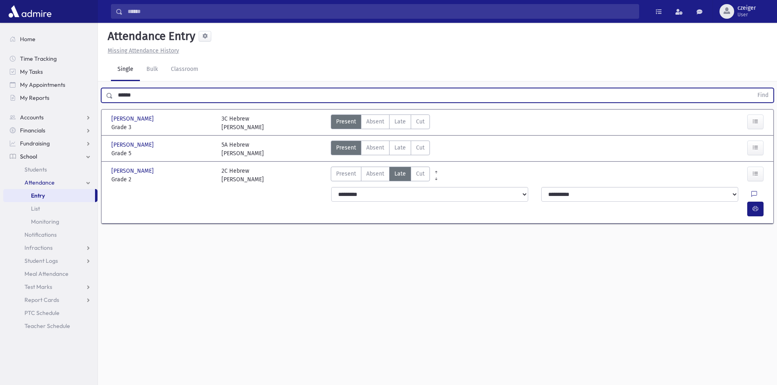
drag, startPoint x: 168, startPoint y: 96, endPoint x: 72, endPoint y: 106, distance: 95.9
click at [72, 106] on div "Search Results All Accounts" at bounding box center [388, 202] width 777 height 404
click at [752, 88] on button "Find" at bounding box center [762, 95] width 21 height 14
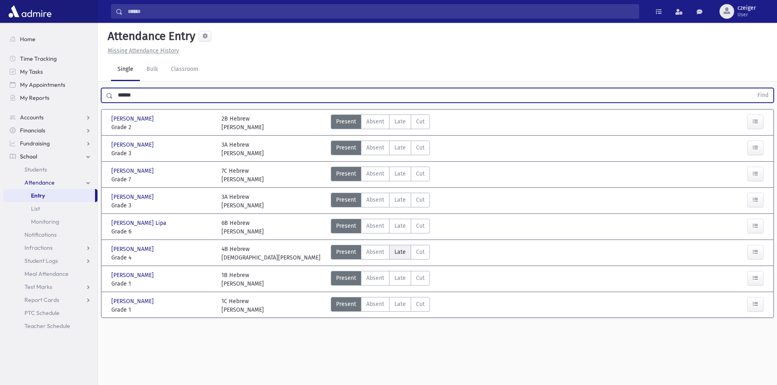
click at [401, 253] on span "Late" at bounding box center [399, 252] width 11 height 9
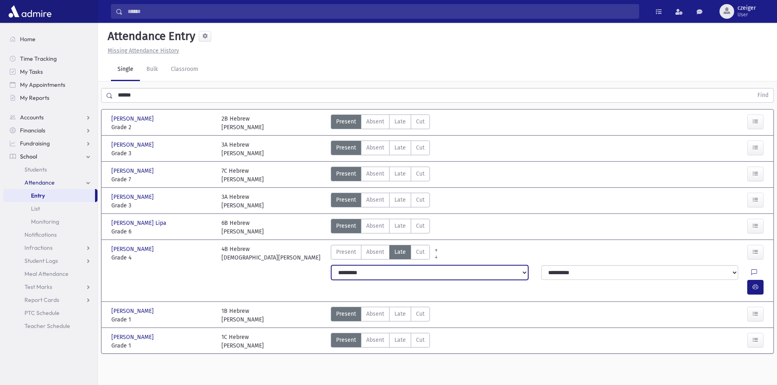
drag, startPoint x: 407, startPoint y: 271, endPoint x: 395, endPoint y: 274, distance: 12.3
click at [407, 272] on select "**********" at bounding box center [429, 272] width 197 height 15
drag, startPoint x: 384, startPoint y: 269, endPoint x: 379, endPoint y: 277, distance: 9.2
click at [384, 269] on select "**********" at bounding box center [429, 272] width 197 height 15
click at [331, 265] on select "**********" at bounding box center [429, 272] width 197 height 15
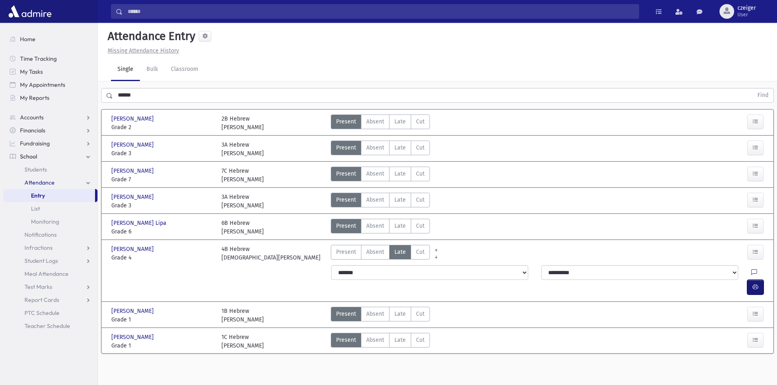
click at [755, 284] on icon "button" at bounding box center [755, 287] width 6 height 7
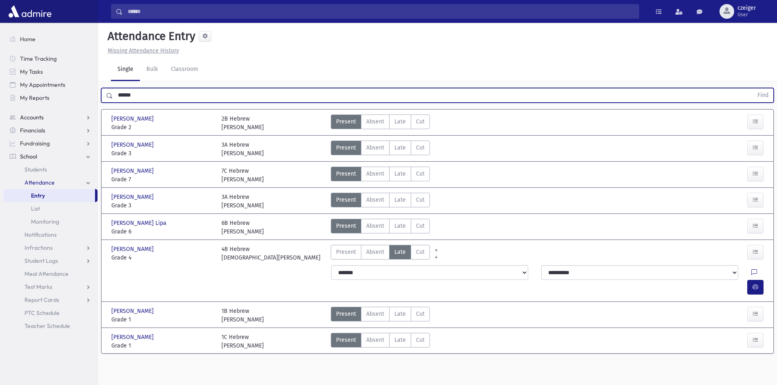
drag, startPoint x: 159, startPoint y: 95, endPoint x: 42, endPoint y: 112, distance: 117.8
click at [42, 112] on div "Search Results All Accounts" at bounding box center [388, 202] width 777 height 404
click at [752, 88] on button "Find" at bounding box center [762, 95] width 21 height 14
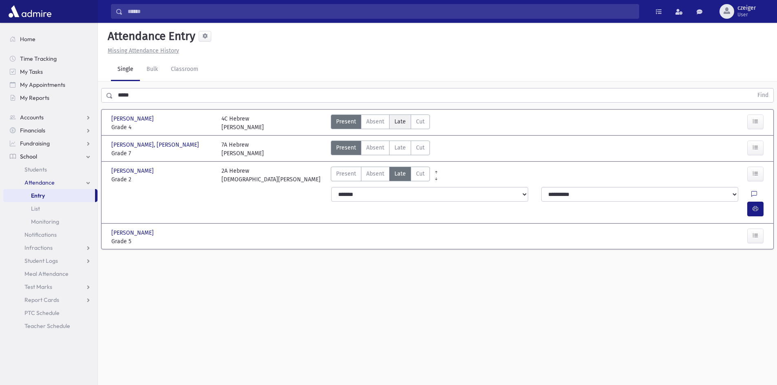
click at [397, 121] on span "Late" at bounding box center [399, 121] width 11 height 9
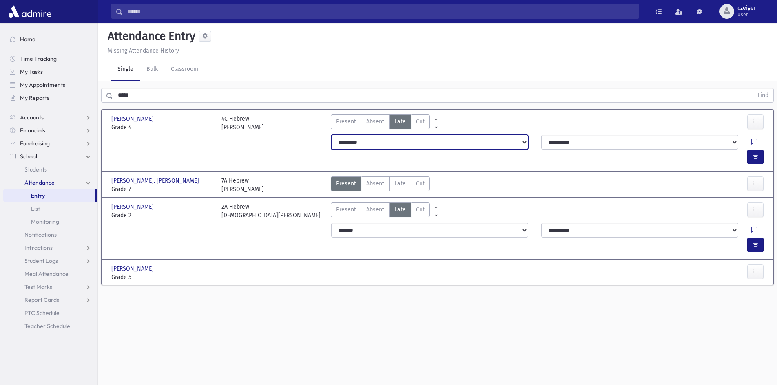
click at [511, 144] on select "**********" at bounding box center [429, 142] width 197 height 15
click at [331, 135] on select "**********" at bounding box center [429, 142] width 197 height 15
click at [758, 150] on button "button" at bounding box center [755, 157] width 16 height 15
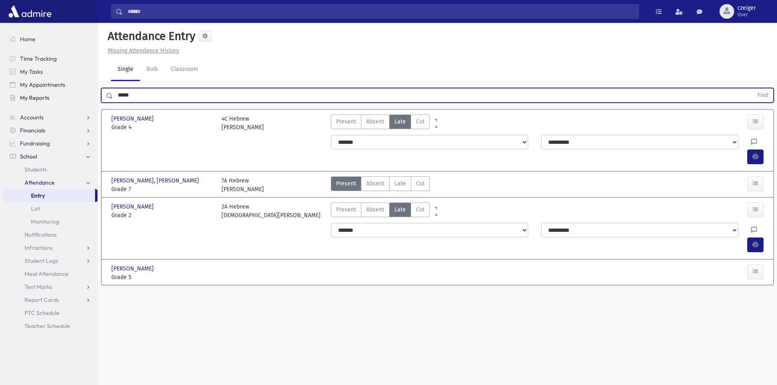
drag, startPoint x: 144, startPoint y: 99, endPoint x: 60, endPoint y: 99, distance: 84.4
click at [63, 97] on div "Search Results All Accounts" at bounding box center [388, 202] width 777 height 404
click at [752, 88] on button "Find" at bounding box center [762, 95] width 21 height 14
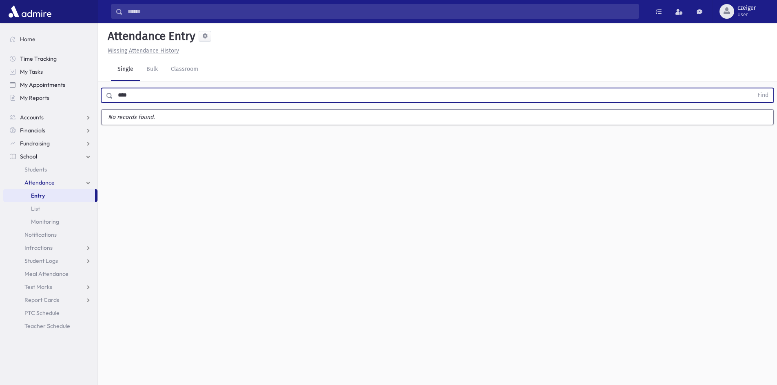
click at [752, 88] on button "Find" at bounding box center [762, 95] width 21 height 14
type input "*"
click at [752, 88] on button "Find" at bounding box center [762, 95] width 21 height 14
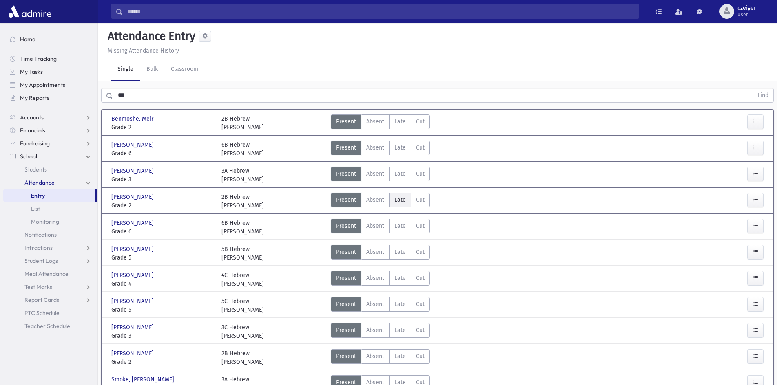
click at [393, 193] on label "Late Late" at bounding box center [400, 200] width 22 height 15
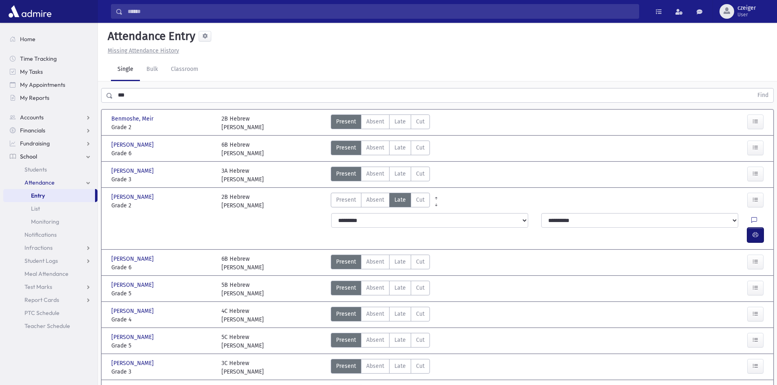
click at [753, 232] on icon "button" at bounding box center [755, 235] width 6 height 7
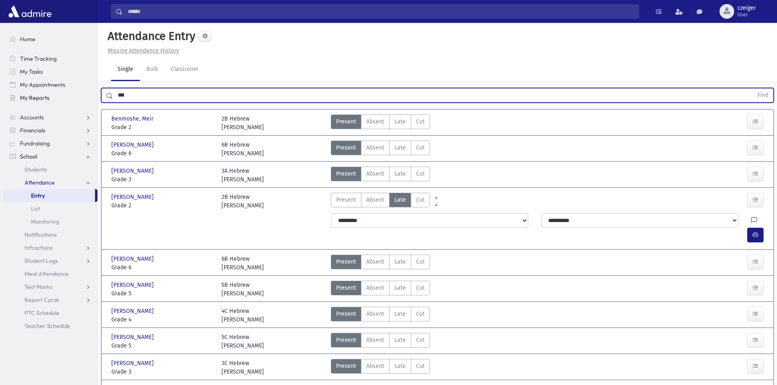
drag, startPoint x: 172, startPoint y: 91, endPoint x: 93, endPoint y: 99, distance: 79.5
click at [93, 99] on div "Search Results All Accounts" at bounding box center [388, 244] width 777 height 488
click at [752, 88] on button "Find" at bounding box center [762, 95] width 21 height 14
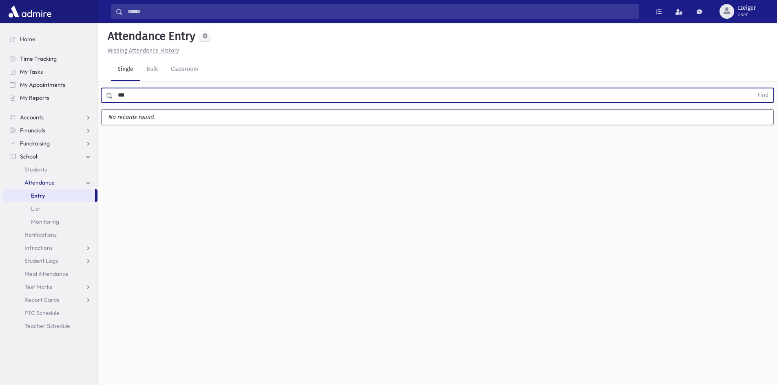
click at [752, 88] on button "Find" at bounding box center [762, 95] width 21 height 14
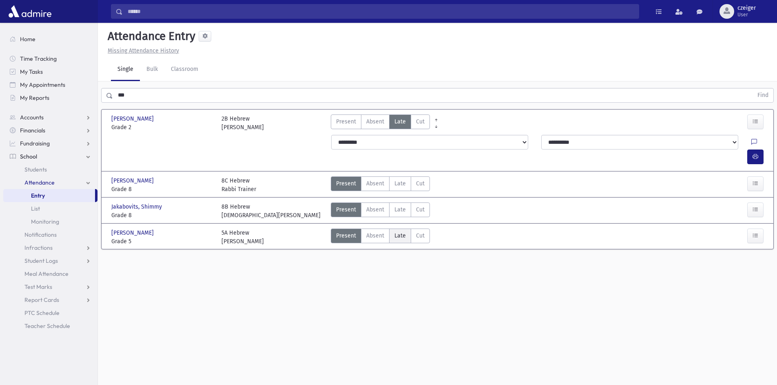
click at [402, 232] on span "Late" at bounding box center [399, 236] width 11 height 9
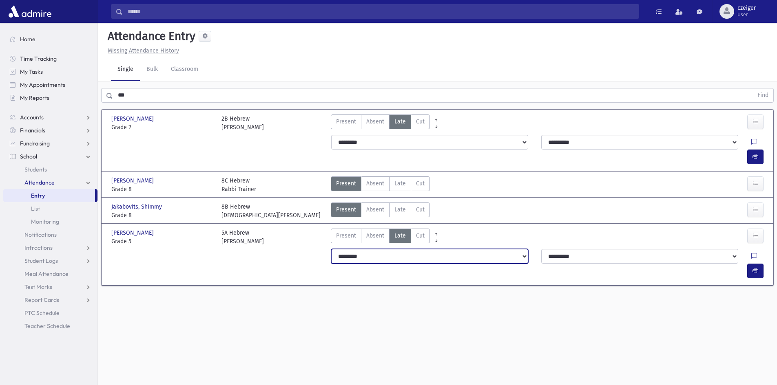
click at [399, 249] on select "**********" at bounding box center [429, 256] width 197 height 15
click at [331, 249] on select "**********" at bounding box center [429, 256] width 197 height 15
click at [758, 264] on button "button" at bounding box center [755, 271] width 16 height 15
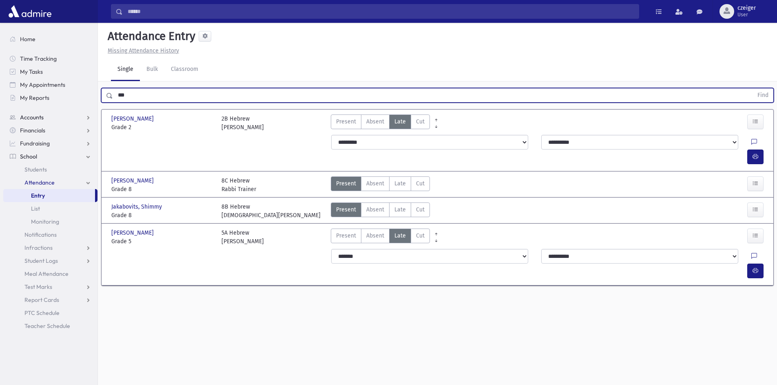
drag, startPoint x: 168, startPoint y: 95, endPoint x: 59, endPoint y: 120, distance: 111.8
click at [59, 120] on div "Search Results All Accounts" at bounding box center [388, 202] width 777 height 404
type input "*******"
click at [752, 88] on button "Find" at bounding box center [762, 95] width 21 height 14
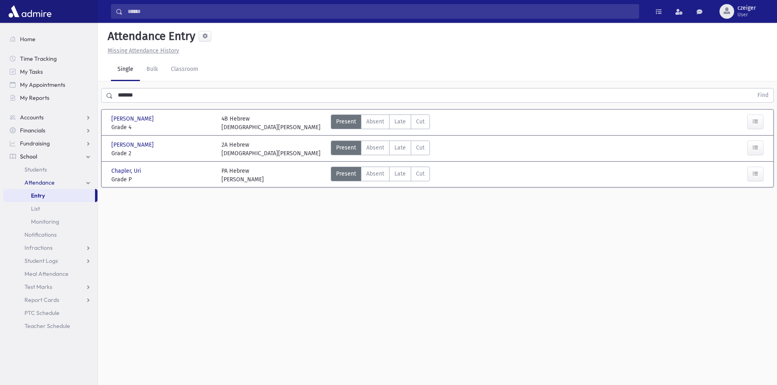
click at [525, 131] on div "Present P Absent Absent Late Late Cut Cut" at bounding box center [519, 123] width 385 height 17
click at [524, 122] on div "Present P Absent Absent Late Late Cut Cut" at bounding box center [519, 123] width 385 height 17
click at [149, 120] on span "Chapler, Eliezer" at bounding box center [133, 119] width 44 height 9
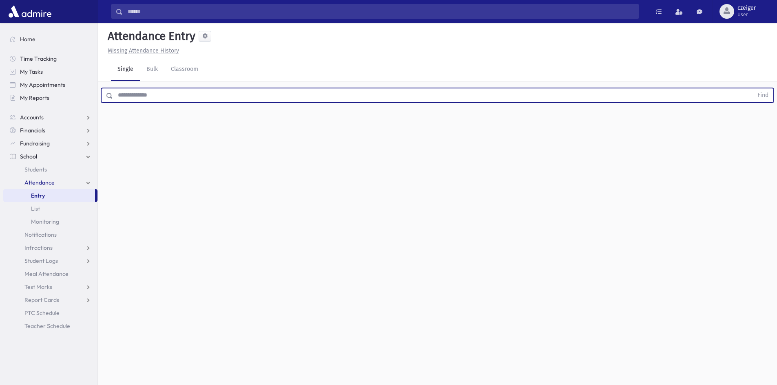
click at [133, 96] on input "text" at bounding box center [433, 95] width 640 height 15
type input "**"
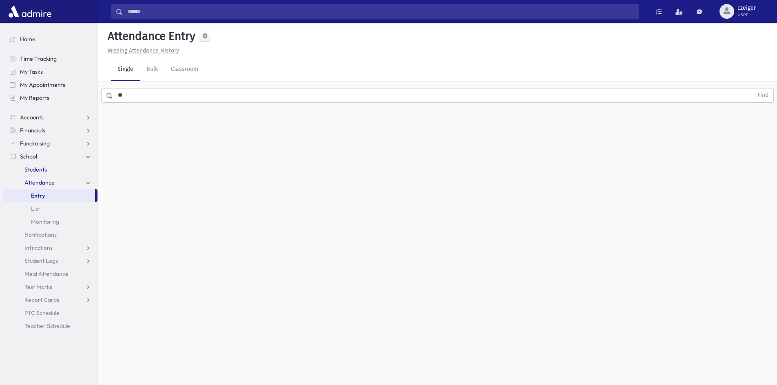
click at [38, 168] on span "Students" at bounding box center [35, 169] width 22 height 7
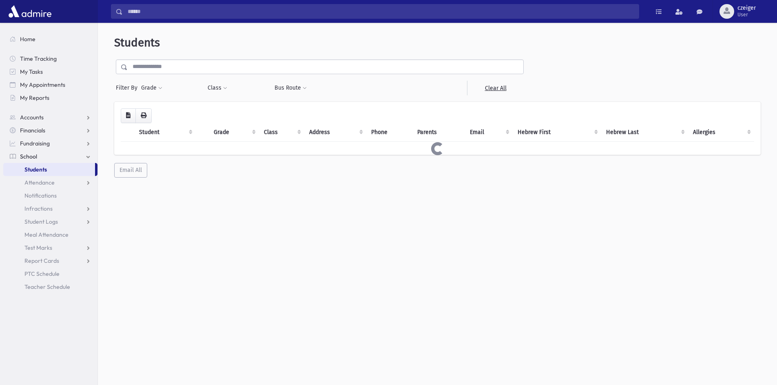
click at [210, 62] on input "text" at bounding box center [325, 67] width 395 height 15
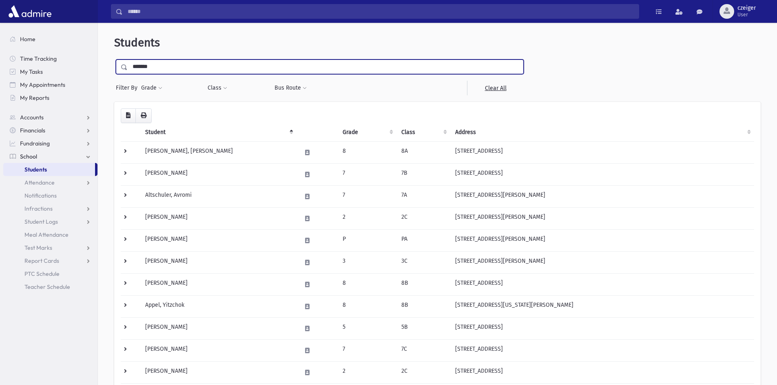
type input "*******"
click at [114, 60] on input "submit" at bounding box center [125, 65] width 23 height 11
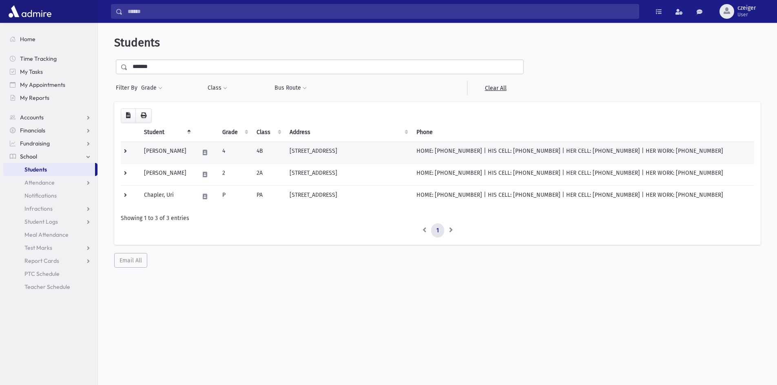
click at [121, 148] on td at bounding box center [130, 152] width 18 height 22
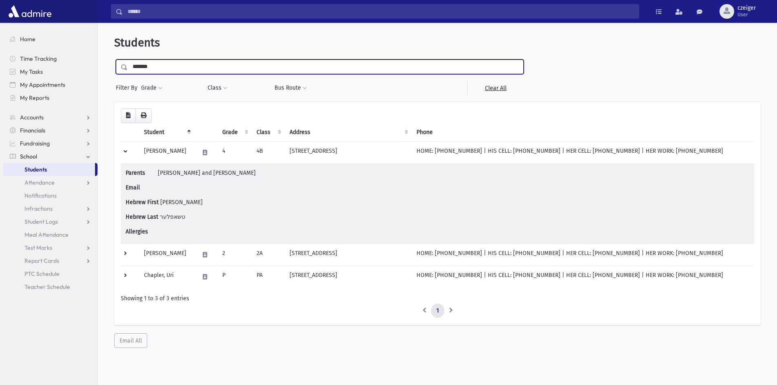
click at [261, 71] on input "*******" at bounding box center [325, 67] width 395 height 15
drag, startPoint x: 167, startPoint y: 71, endPoint x: 131, endPoint y: 82, distance: 37.8
click at [131, 82] on div "******* Filter By Grade * * * * * * * * * Filter Class ** ** ** ** ** ** ** ** …" at bounding box center [319, 78] width 411 height 36
click at [172, 67] on input "*******" at bounding box center [325, 67] width 395 height 15
drag, startPoint x: 172, startPoint y: 67, endPoint x: 134, endPoint y: 66, distance: 37.5
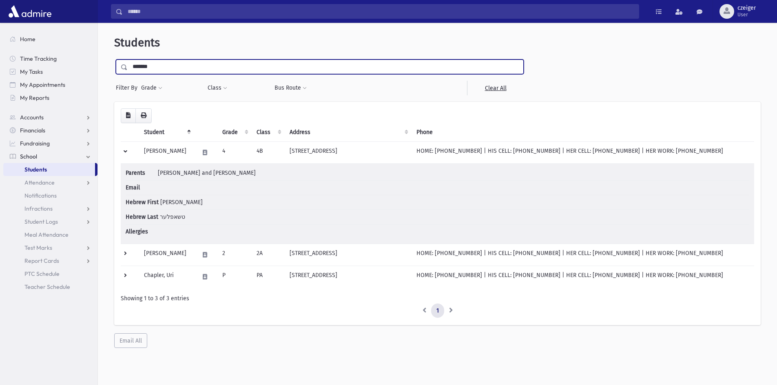
click at [134, 66] on input "*******" at bounding box center [325, 67] width 395 height 15
type input "****"
click at [114, 60] on input "submit" at bounding box center [125, 65] width 23 height 11
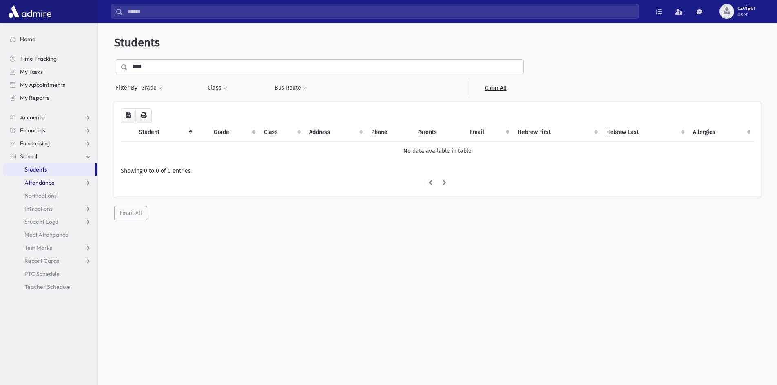
click at [35, 181] on span "Attendance" at bounding box center [39, 182] width 30 height 7
click at [38, 184] on span "Attendance" at bounding box center [39, 182] width 30 height 7
click at [38, 193] on span "Entry" at bounding box center [38, 195] width 14 height 7
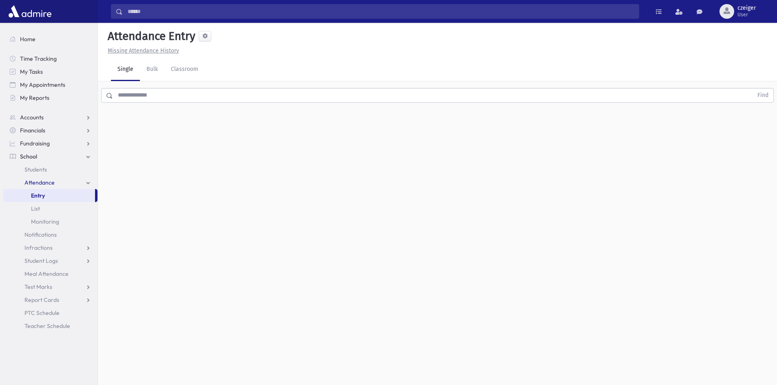
click at [146, 92] on input "text" at bounding box center [433, 95] width 640 height 15
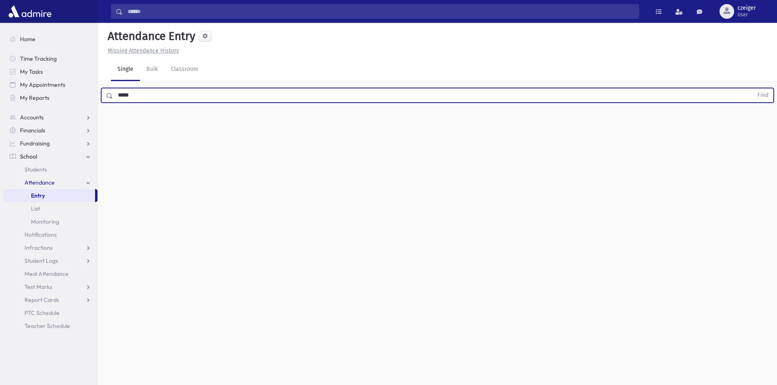
click at [752, 88] on button "Find" at bounding box center [762, 95] width 21 height 14
type input "*"
click at [752, 88] on button "Find" at bounding box center [762, 95] width 21 height 14
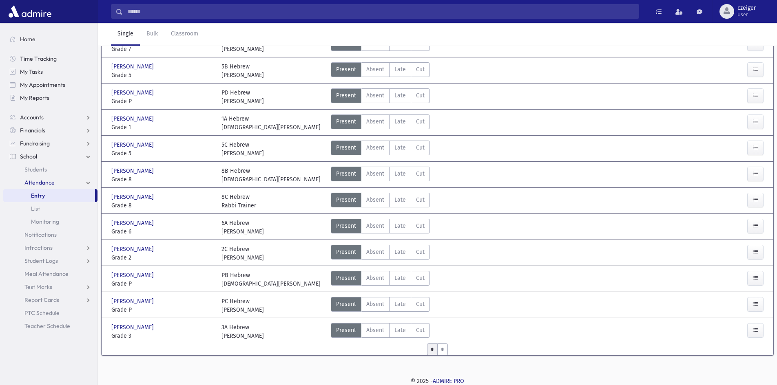
scroll to position [287, 0]
click at [442, 355] on input "*" at bounding box center [442, 349] width 11 height 12
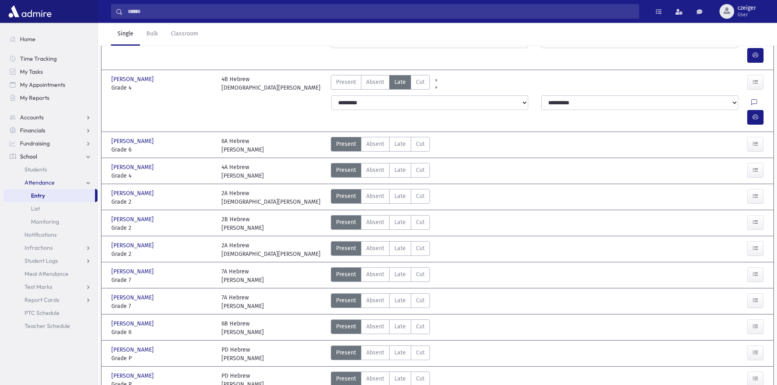
scroll to position [199, 0]
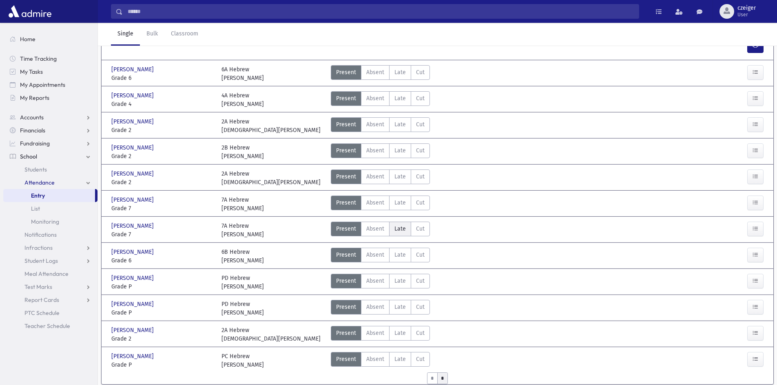
click at [396, 225] on span "Late" at bounding box center [399, 229] width 11 height 9
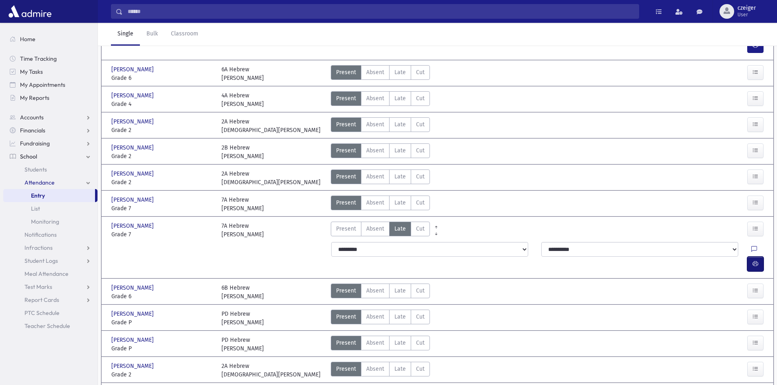
click at [753, 261] on icon "button" at bounding box center [755, 264] width 6 height 7
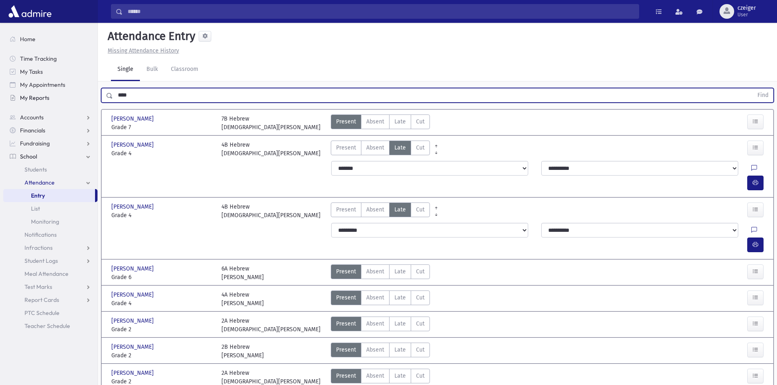
drag, startPoint x: 165, startPoint y: 98, endPoint x: 86, endPoint y: 102, distance: 78.8
click at [89, 95] on div "Search Results All Accounts" at bounding box center [388, 325] width 777 height 650
click at [752, 88] on button "Find" at bounding box center [762, 95] width 21 height 14
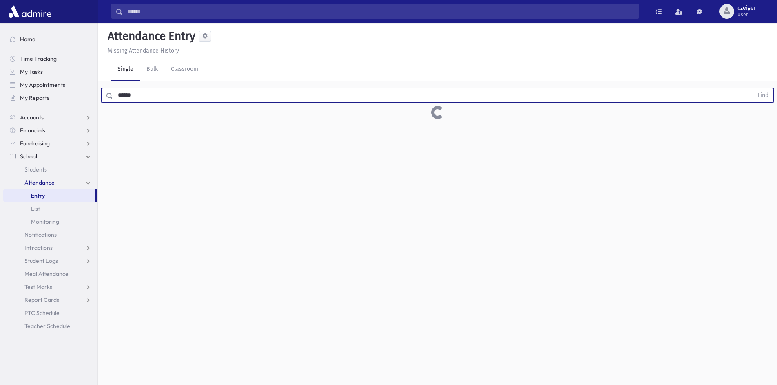
click at [752, 88] on button "Find" at bounding box center [762, 95] width 21 height 14
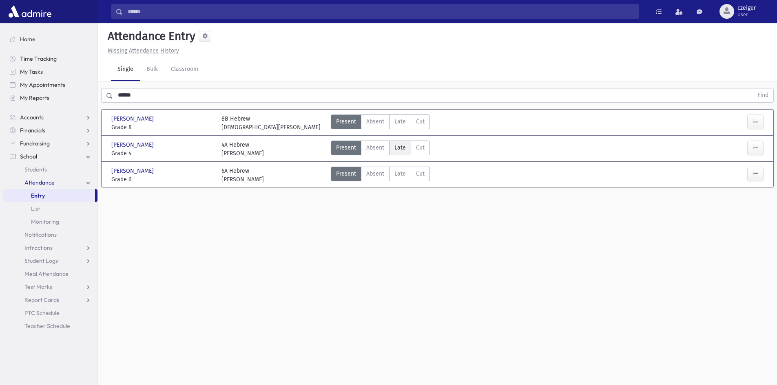
click at [404, 147] on span "Late" at bounding box center [399, 148] width 11 height 9
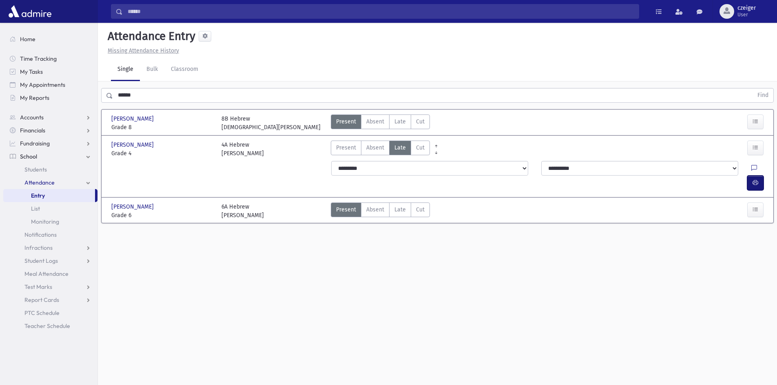
click at [756, 179] on icon "button" at bounding box center [755, 182] width 6 height 7
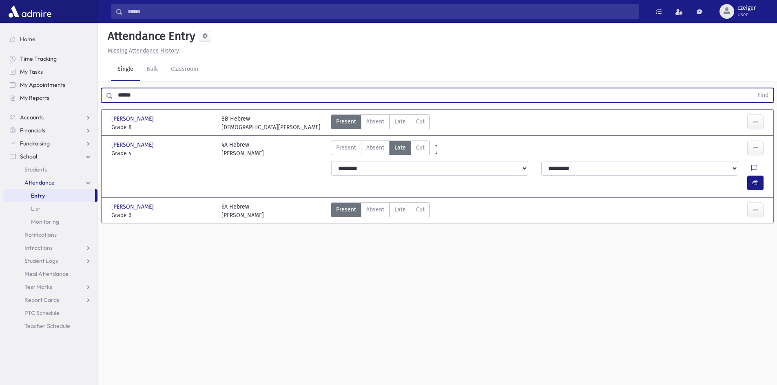
drag, startPoint x: 166, startPoint y: 88, endPoint x: 101, endPoint y: 98, distance: 65.2
click at [102, 98] on div "****** Find" at bounding box center [437, 95] width 672 height 15
click at [752, 88] on button "Find" at bounding box center [762, 95] width 21 height 14
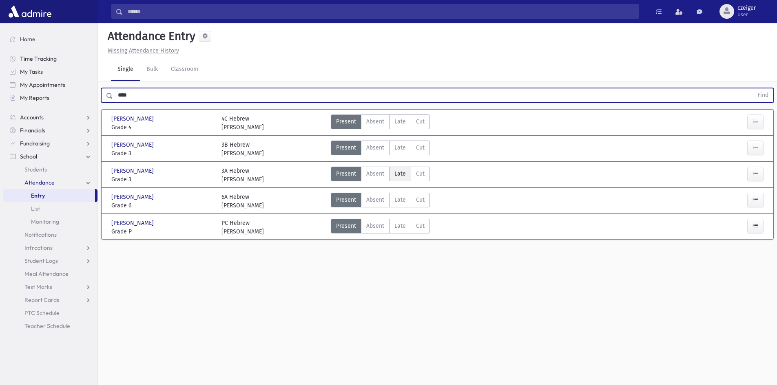
click at [403, 173] on span "Late" at bounding box center [399, 174] width 11 height 9
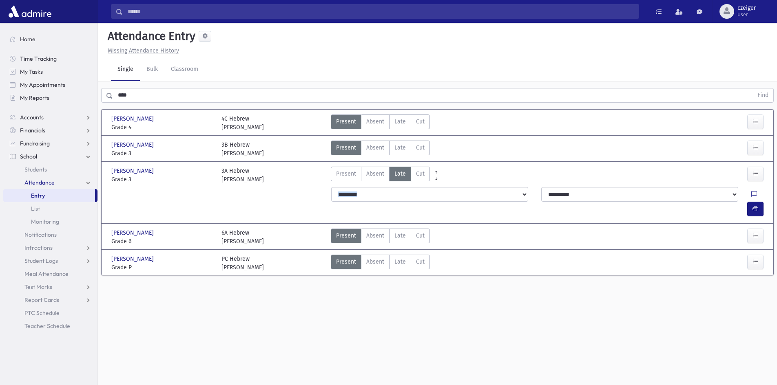
drag, startPoint x: 629, startPoint y: 181, endPoint x: 679, endPoint y: 190, distance: 50.1
click at [677, 191] on div "**********" at bounding box center [437, 192] width 658 height 61
click at [757, 205] on icon "button" at bounding box center [755, 208] width 6 height 7
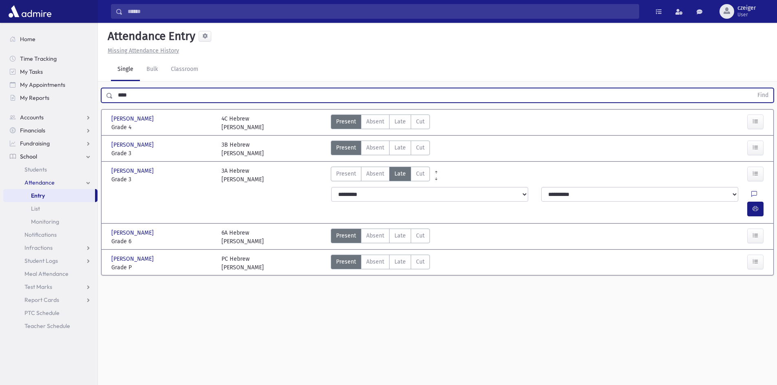
drag, startPoint x: 164, startPoint y: 95, endPoint x: 0, endPoint y: 95, distance: 163.9
click at [0, 95] on div "Search Results All Accounts" at bounding box center [388, 202] width 777 height 404
type input "*********"
click at [752, 88] on button "Find" at bounding box center [762, 95] width 21 height 14
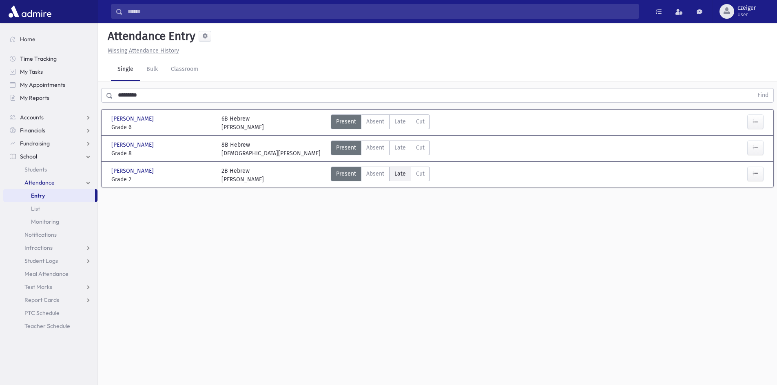
click at [404, 172] on span "Late" at bounding box center [399, 174] width 11 height 9
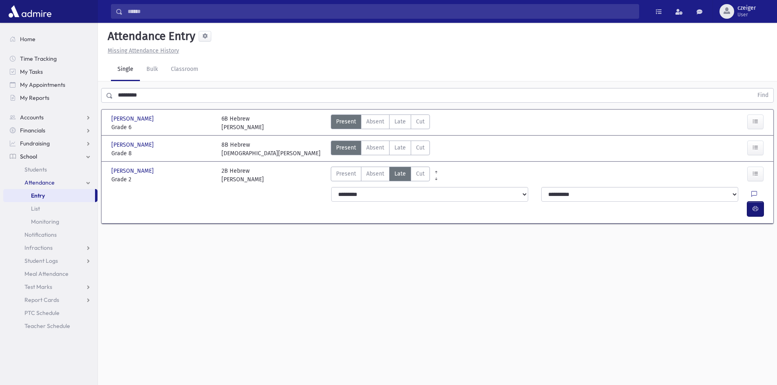
click at [755, 205] on icon "button" at bounding box center [755, 208] width 6 height 7
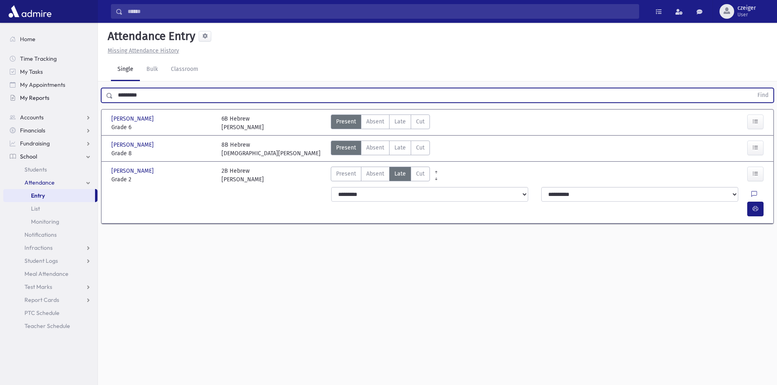
drag, startPoint x: 171, startPoint y: 91, endPoint x: 68, endPoint y: 89, distance: 103.1
click at [95, 97] on div "Search Results All Accounts" at bounding box center [388, 202] width 777 height 404
type input "*"
click at [752, 88] on button "Find" at bounding box center [762, 95] width 21 height 14
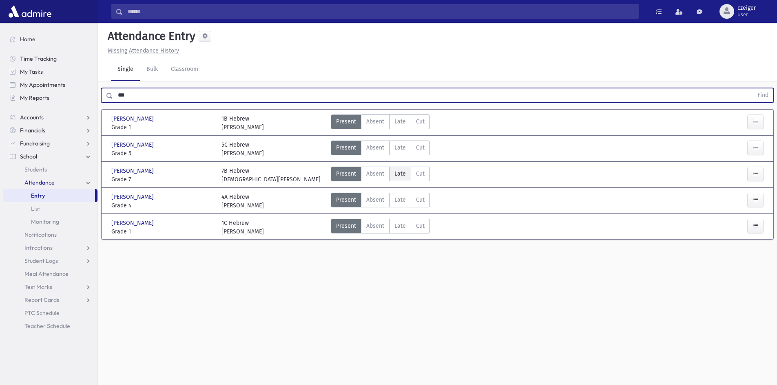
click at [407, 177] on label "Late Late" at bounding box center [400, 174] width 22 height 15
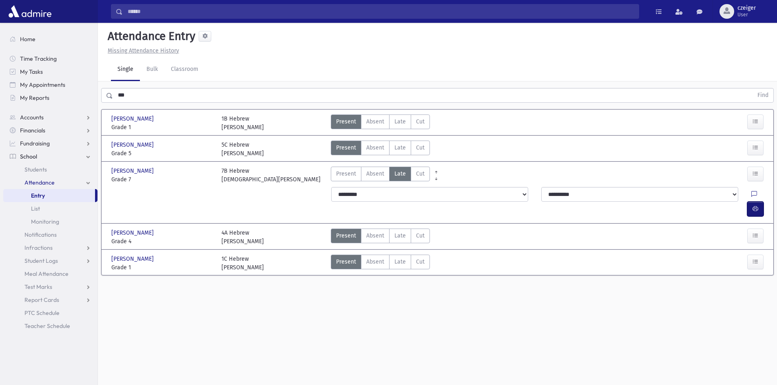
click at [755, 202] on button "button" at bounding box center [755, 209] width 16 height 15
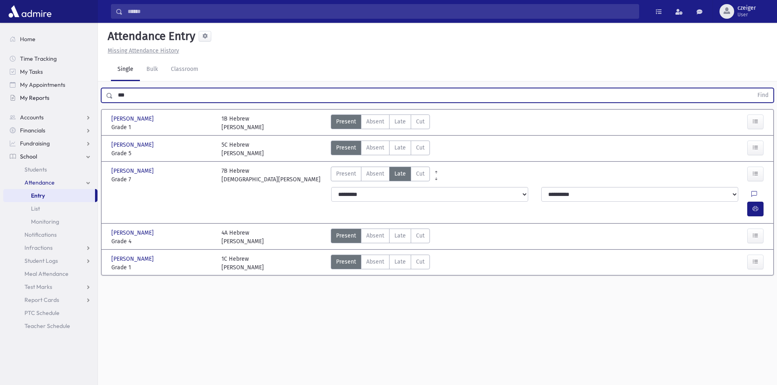
drag, startPoint x: 138, startPoint y: 97, endPoint x: 7, endPoint y: 96, distance: 130.5
click at [7, 96] on div "Search Results All Accounts" at bounding box center [388, 202] width 777 height 404
type input "****"
click at [752, 88] on button "Find" at bounding box center [762, 95] width 21 height 14
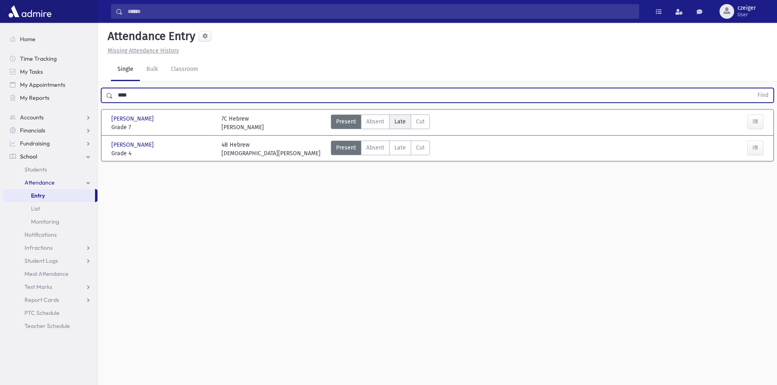
click at [404, 124] on span "Late" at bounding box center [399, 121] width 11 height 9
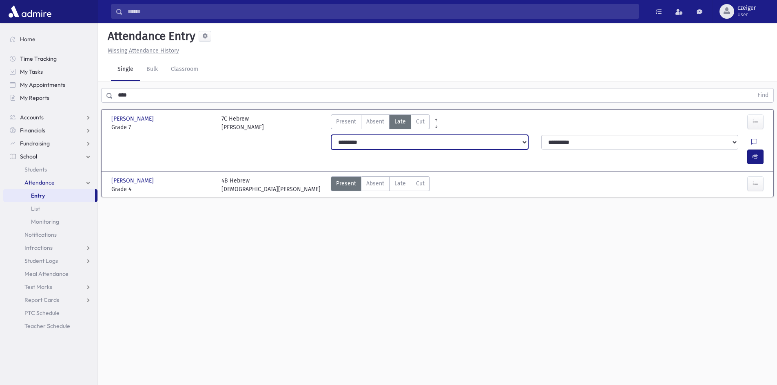
click at [506, 144] on select "**********" at bounding box center [429, 142] width 197 height 15
select select "*******"
click at [331, 135] on select "**********" at bounding box center [429, 142] width 197 height 15
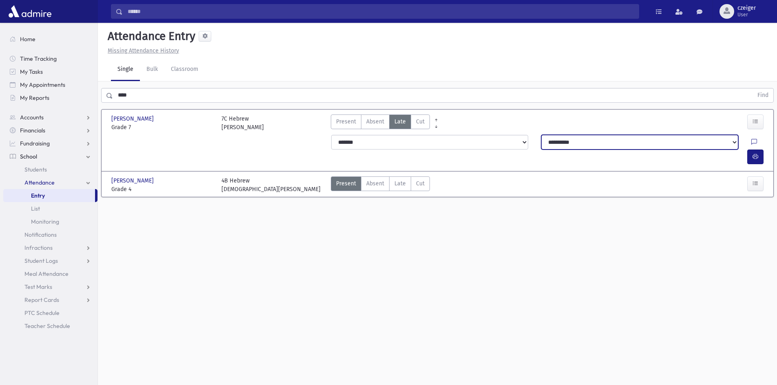
click at [583, 139] on select "**********" at bounding box center [639, 142] width 197 height 15
drag, startPoint x: 584, startPoint y: 141, endPoint x: 591, endPoint y: 139, distance: 7.4
click at [584, 141] on select "**********" at bounding box center [639, 142] width 197 height 15
click at [755, 150] on button "button" at bounding box center [755, 157] width 16 height 15
click at [397, 179] on span "Late" at bounding box center [399, 183] width 11 height 9
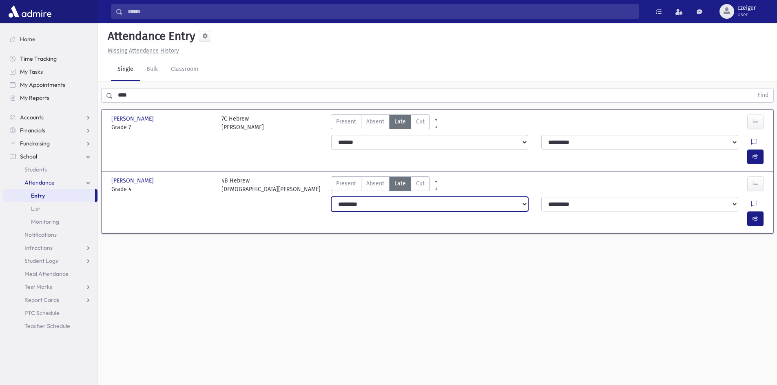
click at [434, 197] on select "**********" at bounding box center [429, 204] width 197 height 15
click at [331, 197] on select "**********" at bounding box center [429, 204] width 197 height 15
click at [747, 212] on button "button" at bounding box center [755, 219] width 16 height 15
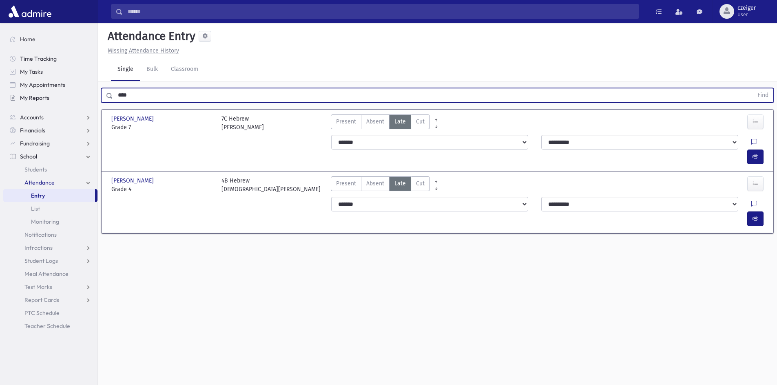
drag, startPoint x: 144, startPoint y: 91, endPoint x: 96, endPoint y: 99, distance: 48.7
click at [96, 99] on div "Search Results All Accounts" at bounding box center [388, 202] width 777 height 404
click at [752, 88] on button "Find" at bounding box center [762, 95] width 21 height 14
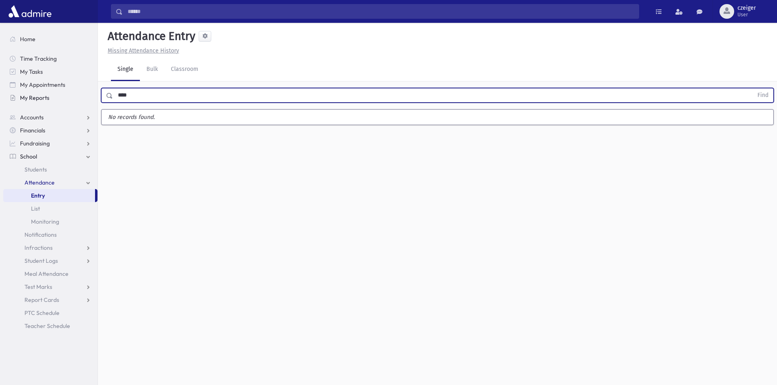
click at [752, 88] on button "Find" at bounding box center [762, 95] width 21 height 14
type input "***"
click at [752, 88] on button "Find" at bounding box center [762, 95] width 21 height 14
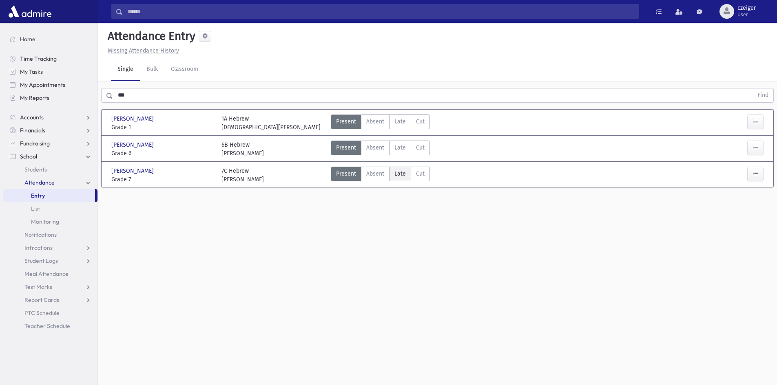
click at [395, 175] on span "Late" at bounding box center [399, 174] width 11 height 9
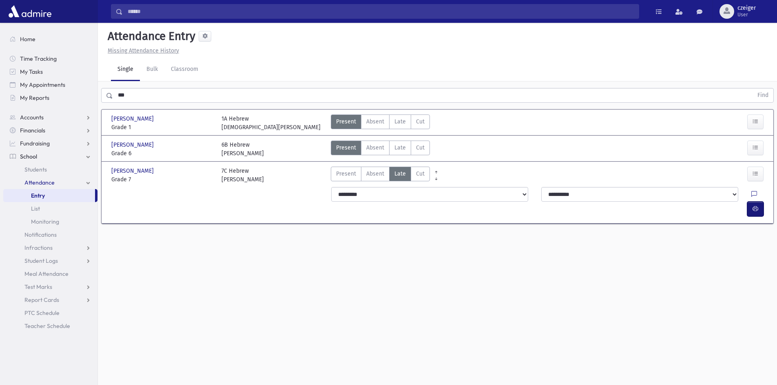
click at [758, 202] on button "button" at bounding box center [755, 209] width 16 height 15
click at [394, 147] on span "Late" at bounding box center [399, 148] width 11 height 9
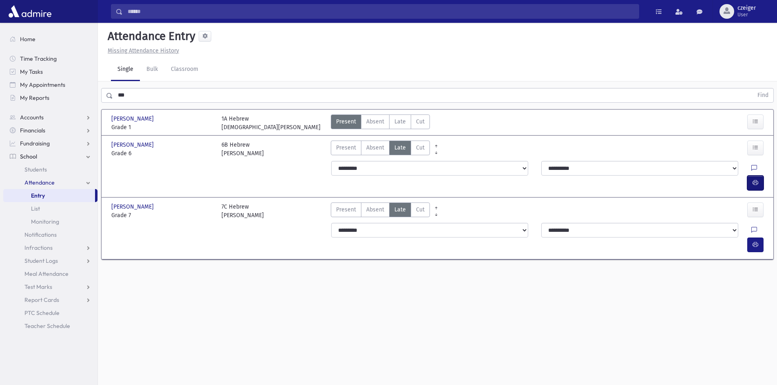
click at [753, 176] on button "button" at bounding box center [755, 183] width 16 height 15
click at [38, 165] on link "Students" at bounding box center [50, 169] width 94 height 13
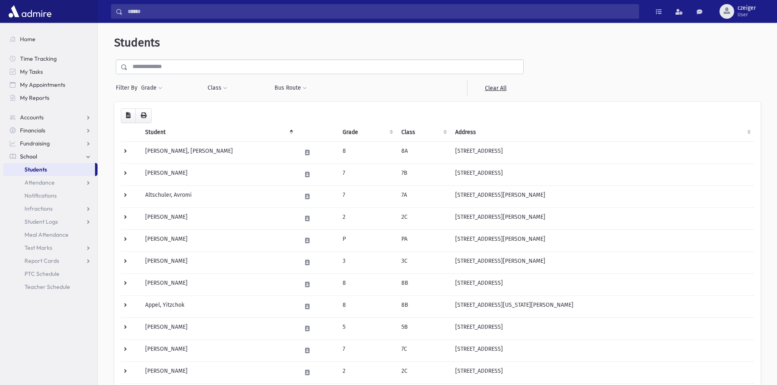
click at [395, 130] on th "Grade" at bounding box center [367, 132] width 59 height 19
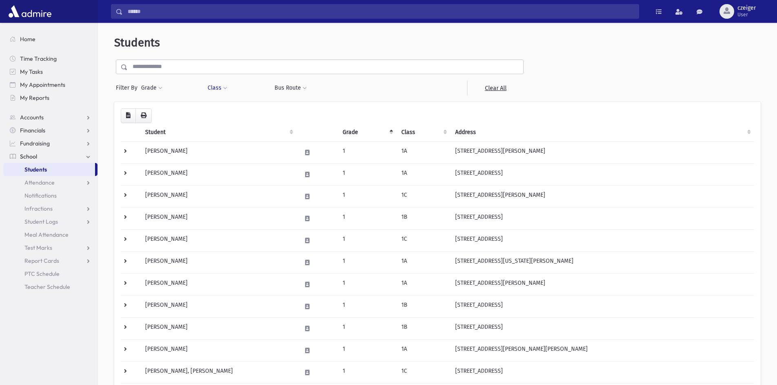
click at [213, 88] on button "Class" at bounding box center [217, 88] width 20 height 15
click at [224, 114] on ul at bounding box center [250, 109] width 78 height 12
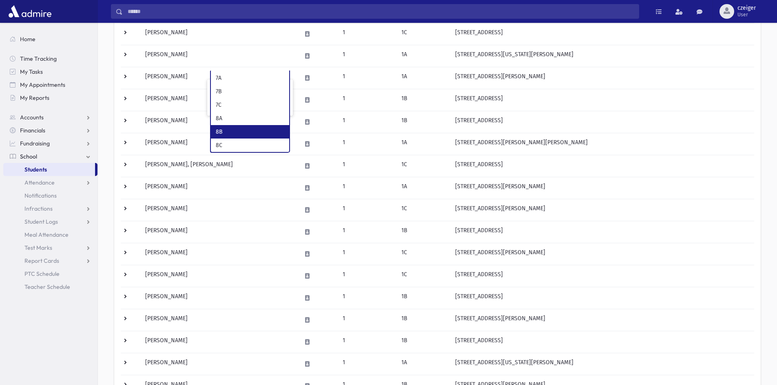
scroll to position [285, 0]
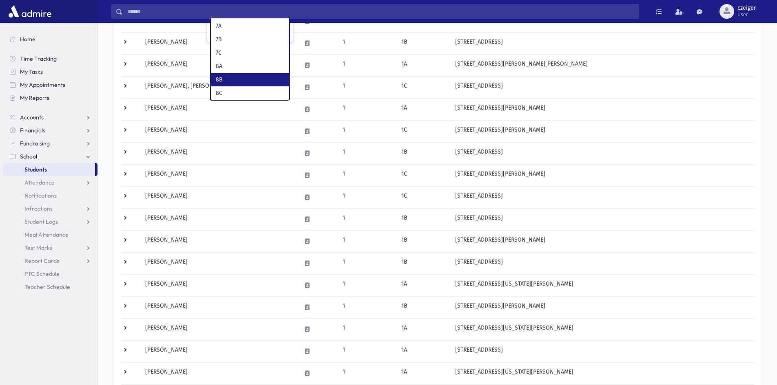
select select "**"
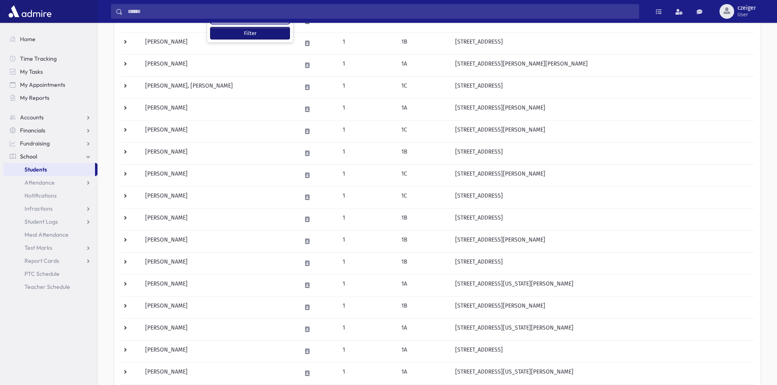
click at [239, 33] on button "Filter" at bounding box center [249, 33] width 79 height 12
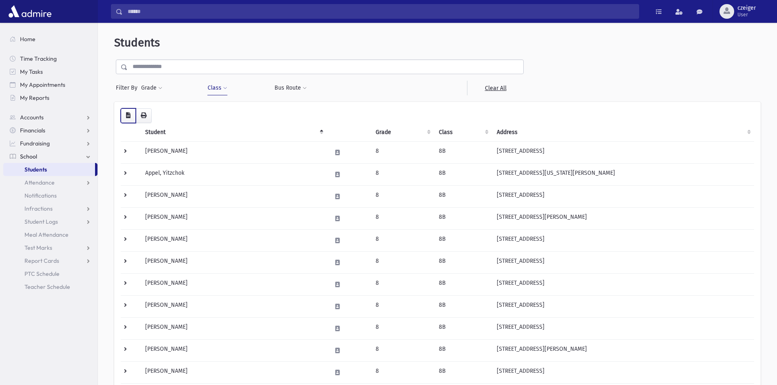
click at [130, 113] on icon "button" at bounding box center [128, 116] width 4 height 6
click at [57, 183] on link "Attendance" at bounding box center [50, 182] width 94 height 13
click at [52, 191] on link "Entry" at bounding box center [50, 195] width 94 height 13
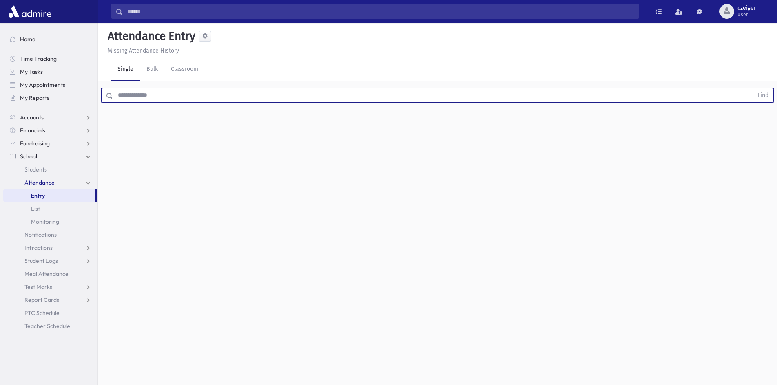
click at [146, 91] on input "text" at bounding box center [433, 95] width 640 height 15
click at [752, 88] on button "Find" at bounding box center [762, 95] width 21 height 14
drag, startPoint x: 146, startPoint y: 92, endPoint x: 30, endPoint y: 87, distance: 116.7
click at [30, 87] on div "Search Results All Accounts" at bounding box center [388, 202] width 777 height 404
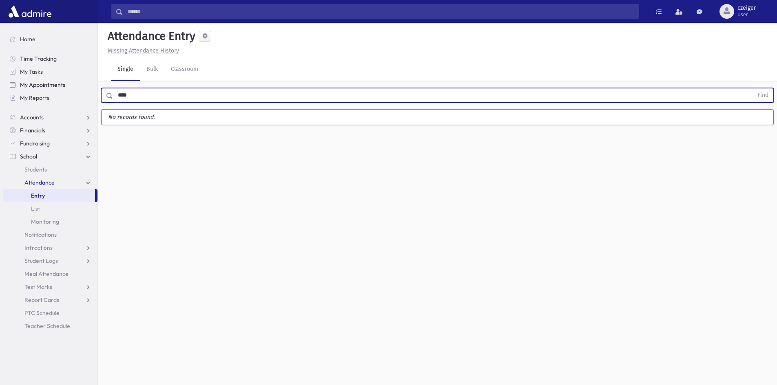
click at [752, 88] on button "Find" at bounding box center [762, 95] width 21 height 14
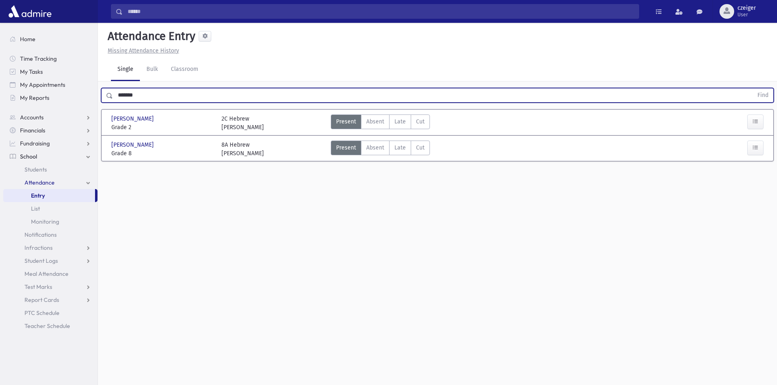
click at [752, 88] on button "Find" at bounding box center [762, 95] width 21 height 14
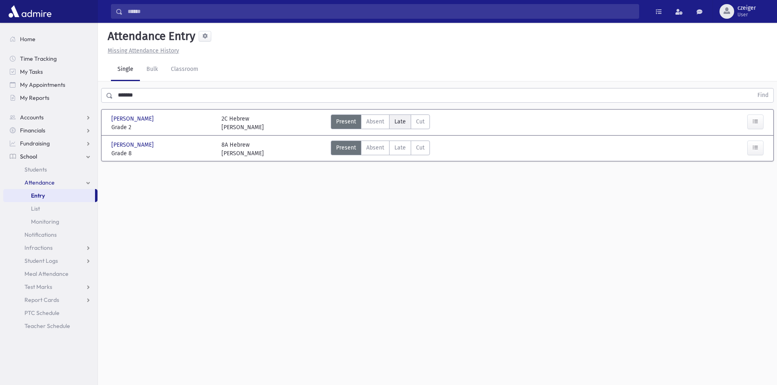
click at [398, 117] on span "Late" at bounding box center [399, 121] width 11 height 9
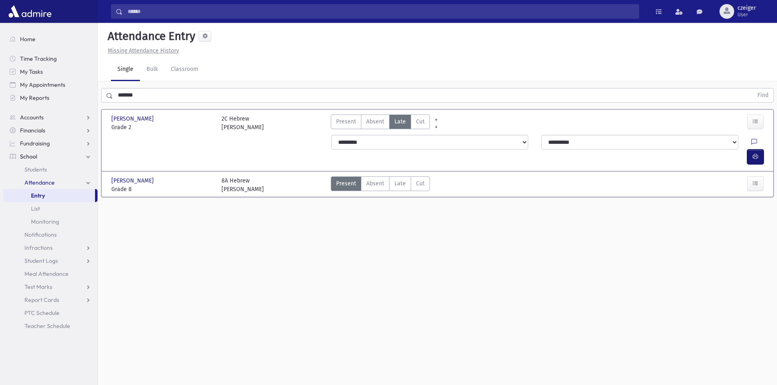
click at [758, 150] on button "button" at bounding box center [755, 157] width 16 height 15
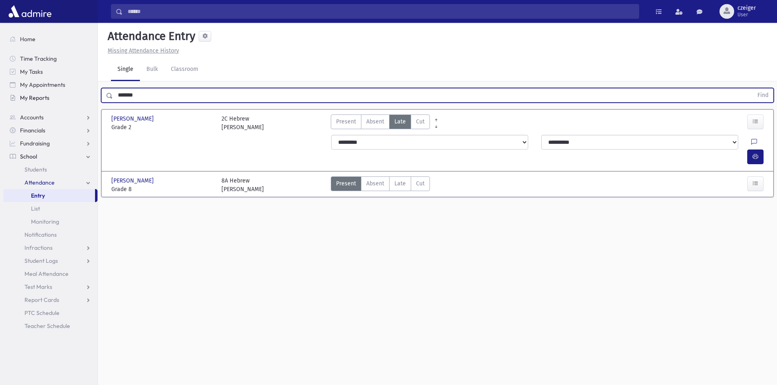
drag, startPoint x: 156, startPoint y: 90, endPoint x: 55, endPoint y: 104, distance: 101.2
click at [55, 104] on div "Search Results All Accounts" at bounding box center [388, 202] width 777 height 404
click at [752, 88] on button "Find" at bounding box center [762, 95] width 21 height 14
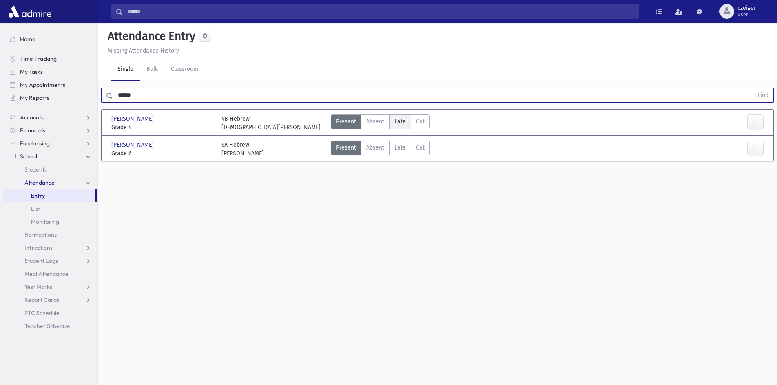
click at [393, 119] on label "Late Late" at bounding box center [400, 122] width 22 height 15
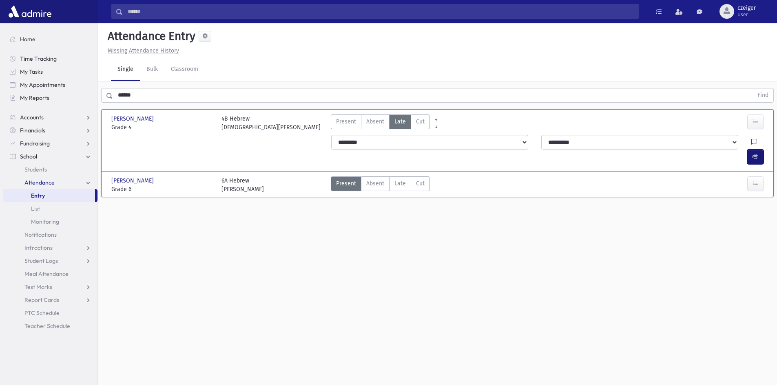
click at [758, 150] on button "button" at bounding box center [755, 157] width 16 height 15
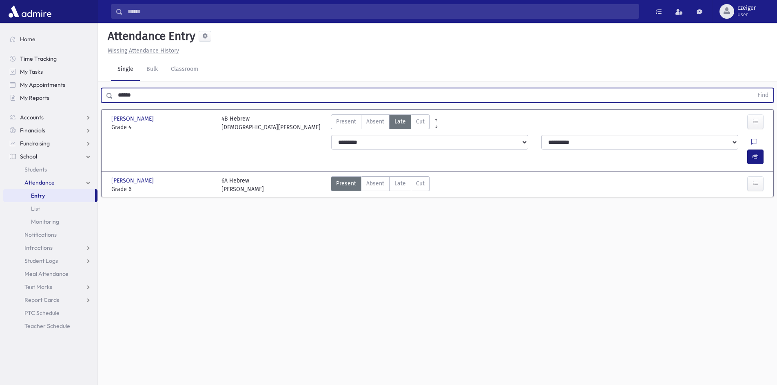
drag, startPoint x: 153, startPoint y: 97, endPoint x: 0, endPoint y: 100, distance: 153.3
click at [0, 100] on div "Search Results All Accounts" at bounding box center [388, 202] width 777 height 404
click at [752, 88] on button "Find" at bounding box center [762, 95] width 21 height 14
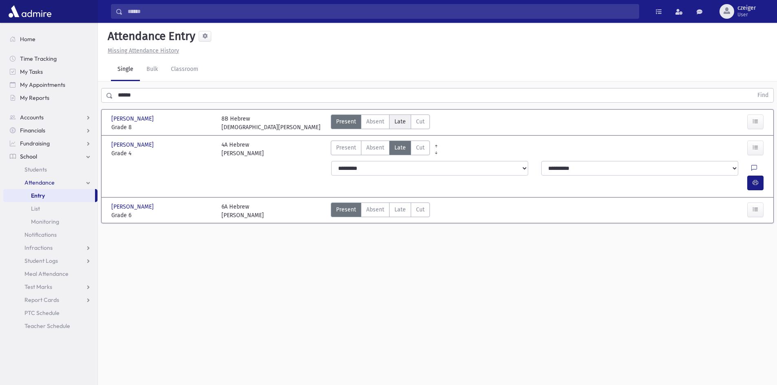
click at [393, 125] on label "Late Late" at bounding box center [400, 122] width 22 height 15
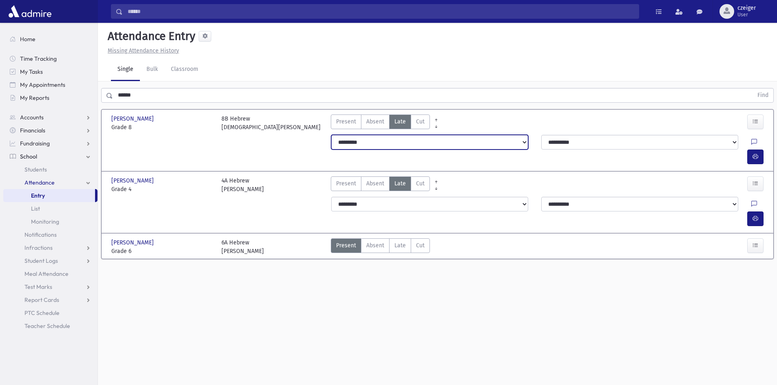
click at [397, 136] on select "**********" at bounding box center [429, 142] width 197 height 15
click at [397, 139] on select "**********" at bounding box center [429, 142] width 197 height 15
click at [755, 150] on button "button" at bounding box center [755, 157] width 16 height 15
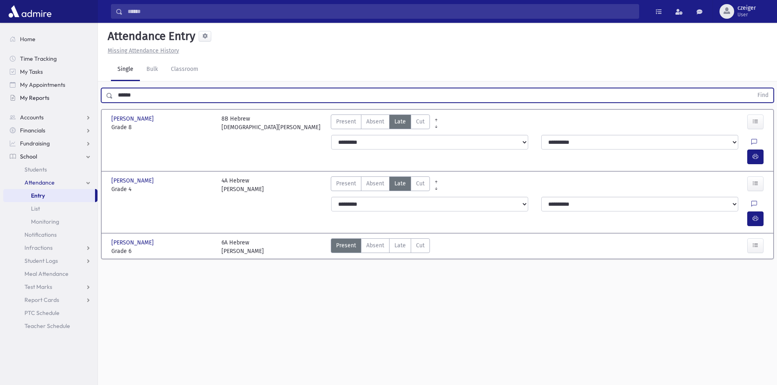
drag, startPoint x: 152, startPoint y: 95, endPoint x: 71, endPoint y: 101, distance: 81.0
click at [84, 101] on div "Search Results All Accounts" at bounding box center [388, 202] width 777 height 404
click at [752, 88] on button "Find" at bounding box center [762, 95] width 21 height 14
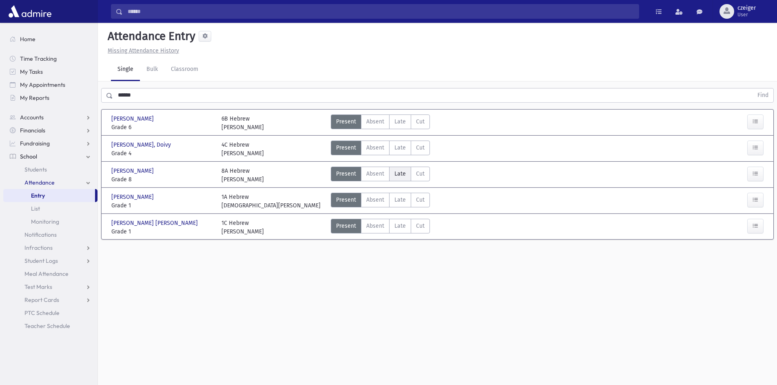
click at [400, 171] on span "Late" at bounding box center [399, 174] width 11 height 9
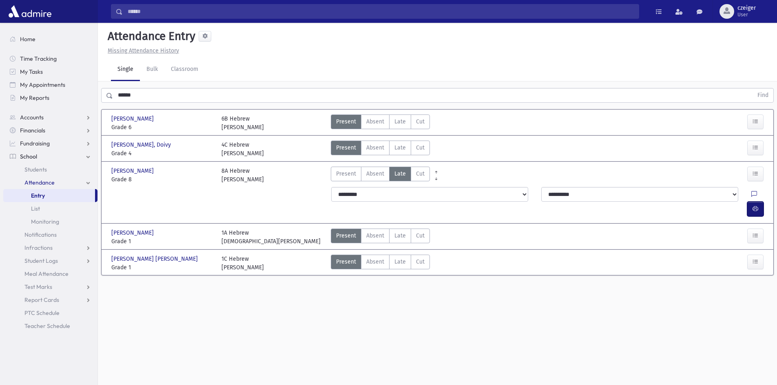
click at [762, 202] on button "button" at bounding box center [755, 209] width 16 height 15
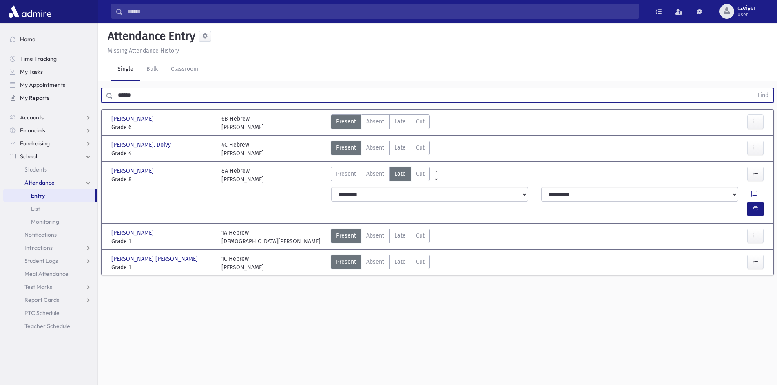
drag, startPoint x: 150, startPoint y: 101, endPoint x: 86, endPoint y: 96, distance: 64.2
click at [86, 96] on div "Search Results All Accounts" at bounding box center [388, 202] width 777 height 404
click at [752, 88] on button "Find" at bounding box center [762, 95] width 21 height 14
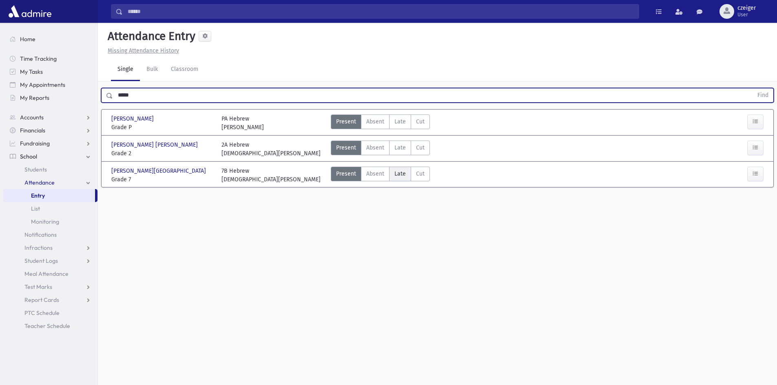
click at [401, 174] on span "Late" at bounding box center [399, 174] width 11 height 9
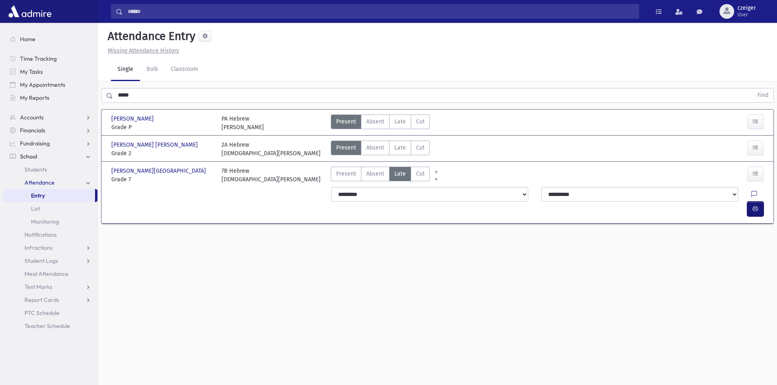
click at [757, 205] on icon "button" at bounding box center [755, 208] width 6 height 7
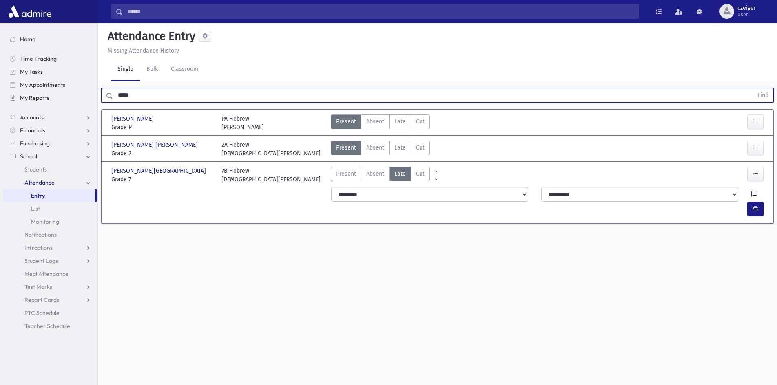
drag, startPoint x: 178, startPoint y: 94, endPoint x: 68, endPoint y: 93, distance: 110.1
click at [68, 93] on div "Search Results All Accounts" at bounding box center [388, 202] width 777 height 404
click at [752, 88] on button "Find" at bounding box center [762, 95] width 21 height 14
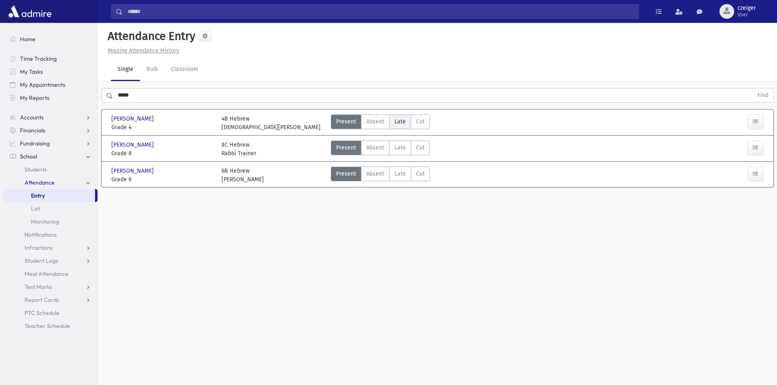
click at [393, 121] on label "Late Late" at bounding box center [400, 122] width 22 height 15
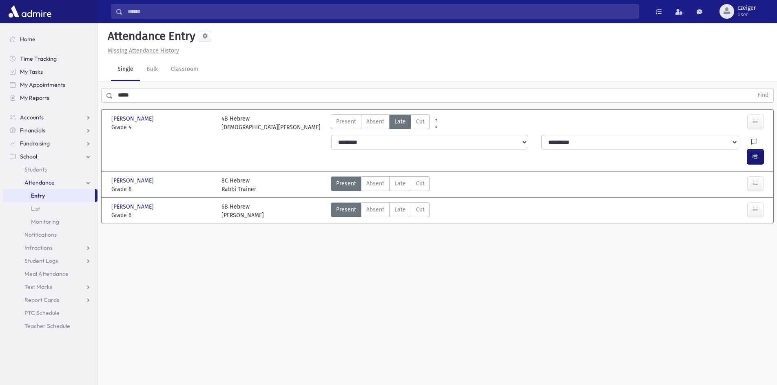
click at [754, 153] on icon "button" at bounding box center [755, 156] width 6 height 7
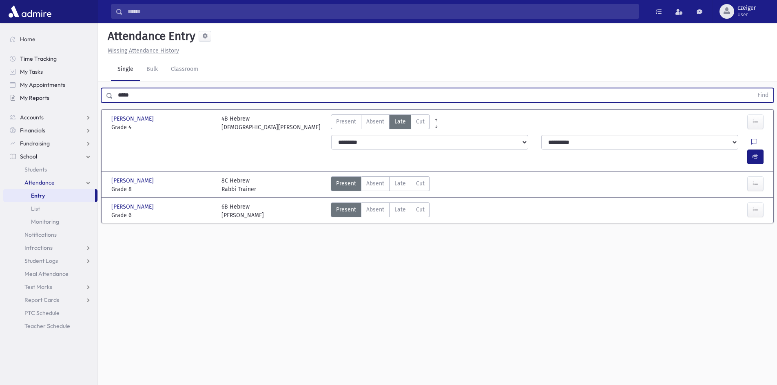
drag, startPoint x: 181, startPoint y: 92, endPoint x: 63, endPoint y: 96, distance: 117.9
click at [63, 96] on div "Search Results All Accounts" at bounding box center [388, 202] width 777 height 404
click at [752, 88] on button "Find" at bounding box center [762, 95] width 21 height 14
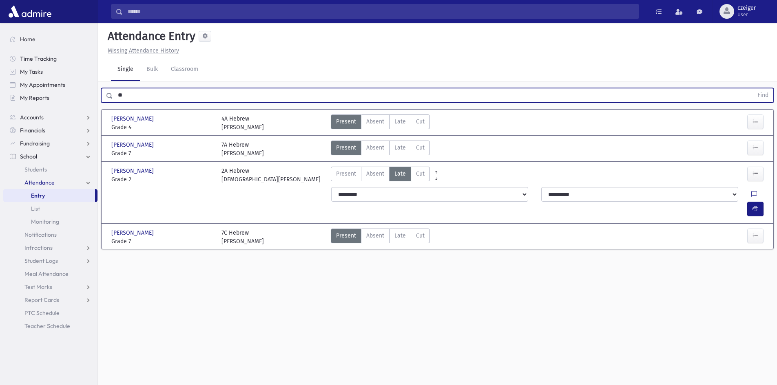
type input "*"
type input "******"
click at [752, 88] on button "Find" at bounding box center [762, 95] width 21 height 14
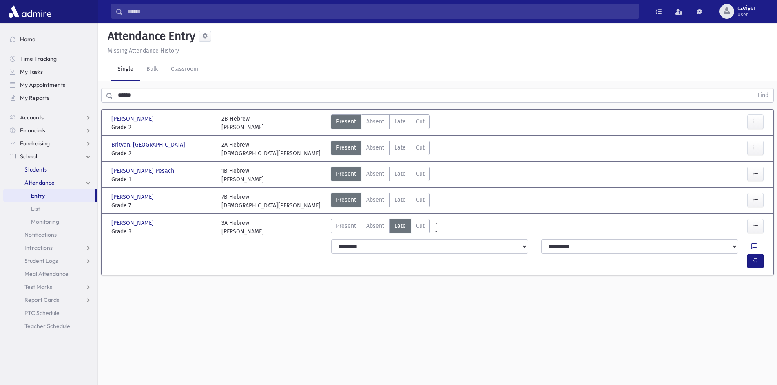
click at [37, 171] on span "Students" at bounding box center [35, 169] width 22 height 7
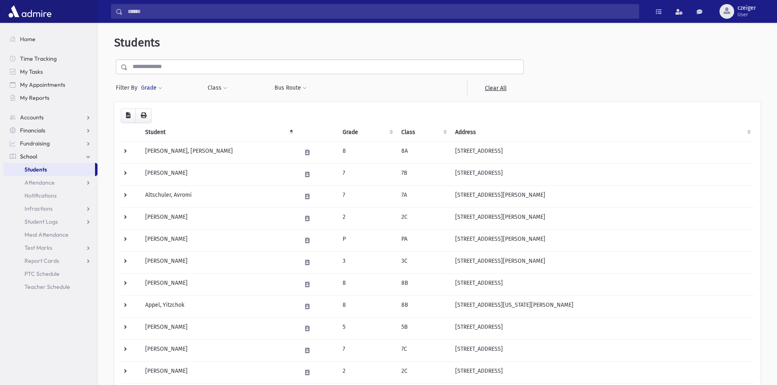
click at [160, 87] on span at bounding box center [160, 88] width 4 height 5
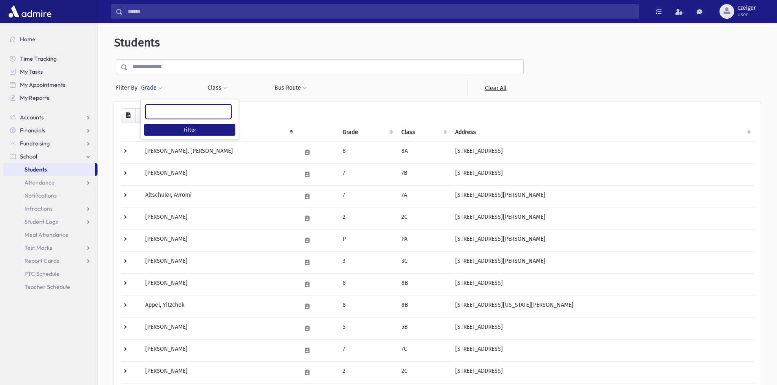
click at [170, 111] on ul at bounding box center [188, 111] width 85 height 12
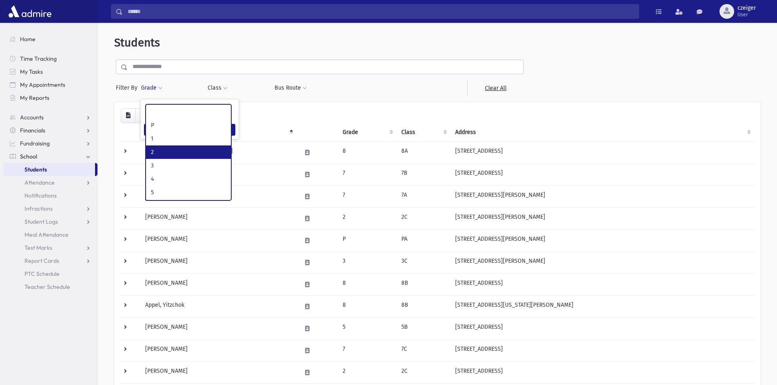
select select "*"
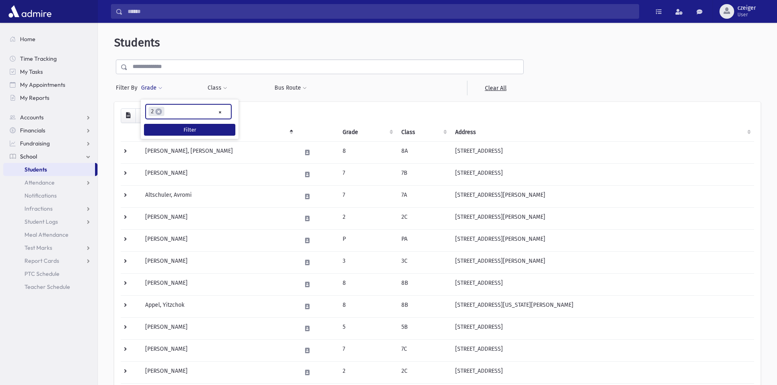
scroll to position [15, 0]
click at [206, 126] on button "Filter" at bounding box center [189, 130] width 91 height 12
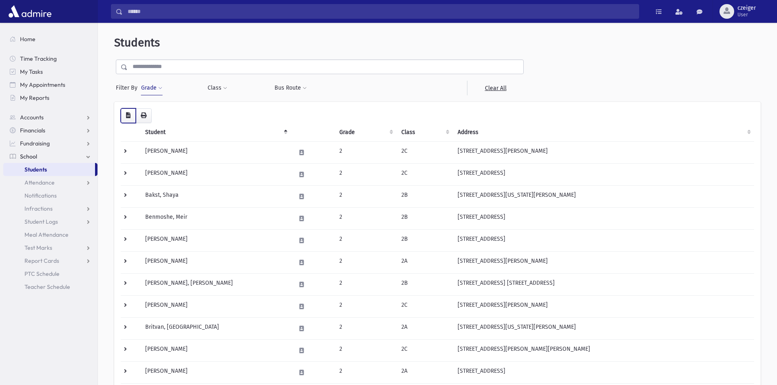
click at [125, 113] on button "button" at bounding box center [128, 115] width 15 height 15
click at [126, 118] on icon "button" at bounding box center [128, 116] width 4 height 6
